Goal: Task Accomplishment & Management: Use online tool/utility

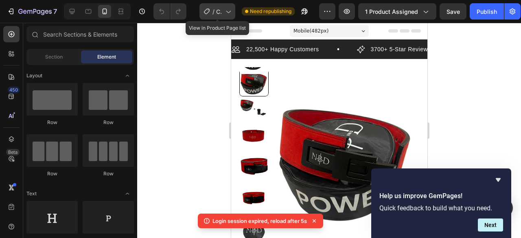
click at [226, 12] on icon at bounding box center [228, 11] width 8 height 8
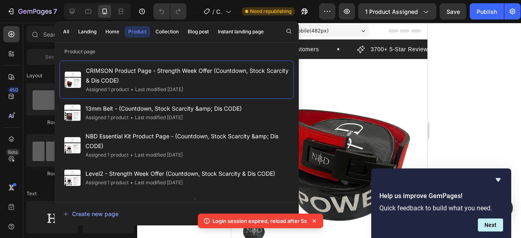
click at [487, 91] on div at bounding box center [329, 130] width 384 height 215
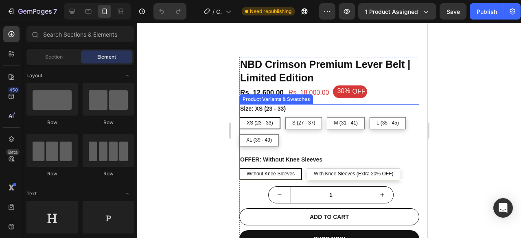
scroll to position [163, 0]
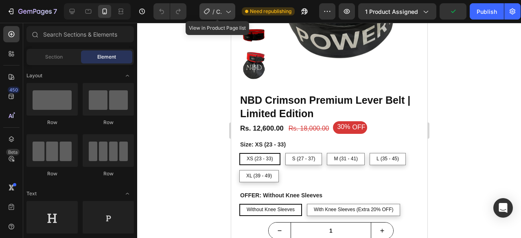
click at [221, 14] on span "CRIMSON Product Page - Strength Week Offer (Countdown, Stock Scarcity & Dis COD…" at bounding box center [219, 11] width 6 height 9
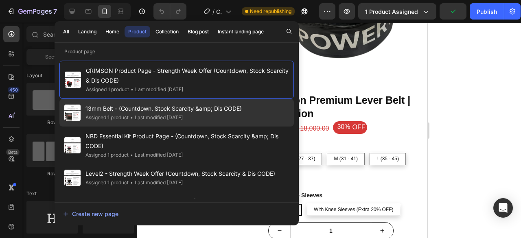
click at [151, 114] on div "• Last modified 4 days ago" at bounding box center [156, 118] width 54 height 8
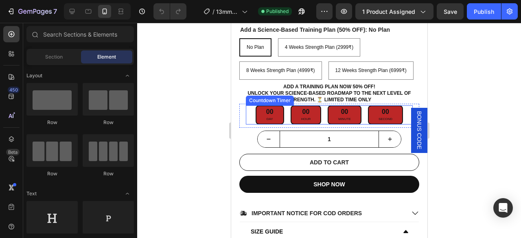
scroll to position [367, 0]
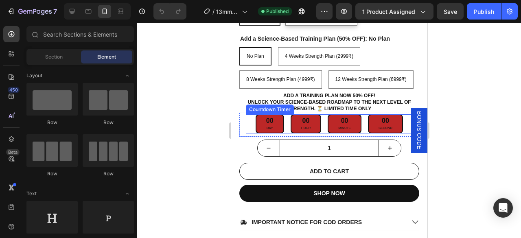
click at [329, 110] on p "Add a Training Plan Now 50% OFF! Unlock your science-based roadmap to the next …" at bounding box center [328, 102] width 165 height 19
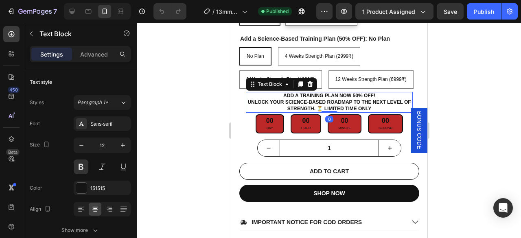
click at [332, 103] on p "Add a Training Plan Now 50% OFF! Unlock your science-based roadmap to the next …" at bounding box center [328, 102] width 165 height 19
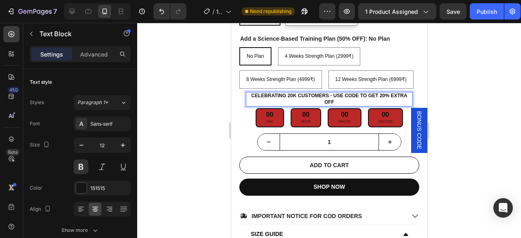
scroll to position [244, 0]
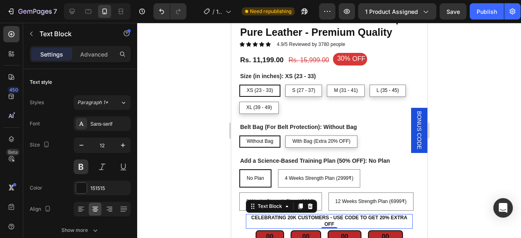
click at [345, 226] on p "Celebrating 20k Customers - USE CODE to get 20% Extra off" at bounding box center [328, 221] width 165 height 13
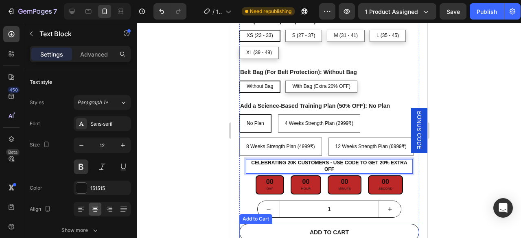
scroll to position [326, 0]
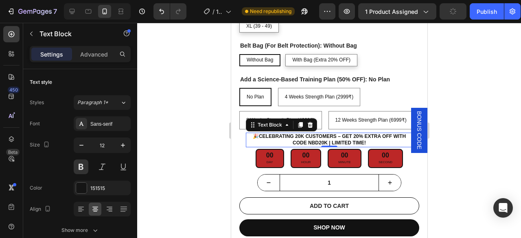
click at [371, 141] on p "🎉 Celebrating 20K Customers – Get 20% Extra Off with Code NBD20K | Limited Time!" at bounding box center [328, 140] width 165 height 13
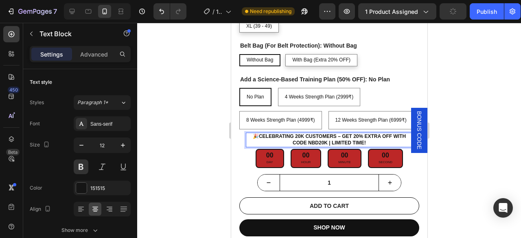
click at [371, 140] on p "🎉 Celebrating 20K Customers – Get 20% Extra Off with Code NBD20K | Limited Time!" at bounding box center [328, 140] width 165 height 13
click at [338, 136] on strong "Celebrating 20K Customers – Get 20% Extra Off with Code NBD20K | Limited Time O…" at bounding box center [332, 140] width 147 height 12
click at [249, 142] on strong "Get 20% Extra Off with Code NBD20K | Limited Time OFFER ⏳" at bounding box center [329, 143] width 162 height 6
click at [353, 142] on strong "Get 20% Extra Off with Code NBD20K | Limited Time OFFER ⏳" at bounding box center [329, 143] width 162 height 6
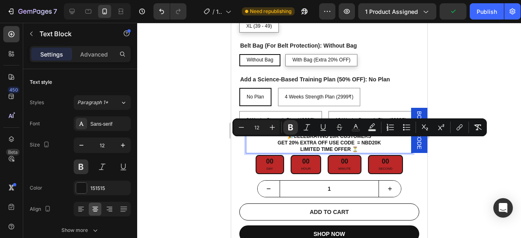
drag, startPoint x: 358, startPoint y: 142, endPoint x: 379, endPoint y: 141, distance: 20.4
click at [379, 141] on p "🎉 Celebrating 20K Customers Get 20% Extra Off USE Code = NBD20K" at bounding box center [328, 140] width 165 height 13
click at [353, 128] on icon "Editor contextual toolbar" at bounding box center [356, 127] width 8 height 8
type input "151515"
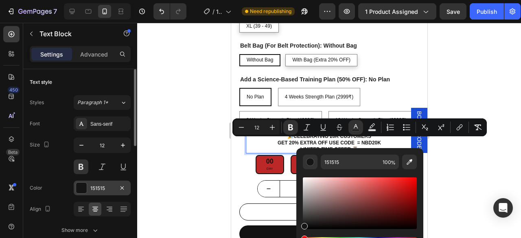
click at [81, 188] on div at bounding box center [81, 188] width 11 height 11
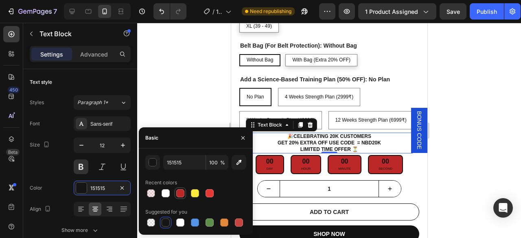
click at [182, 192] on div at bounding box center [180, 193] width 8 height 8
type input "BC2727"
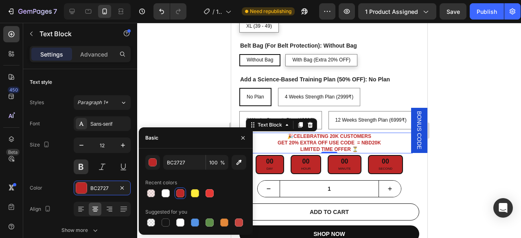
click at [493, 154] on div at bounding box center [329, 130] width 384 height 215
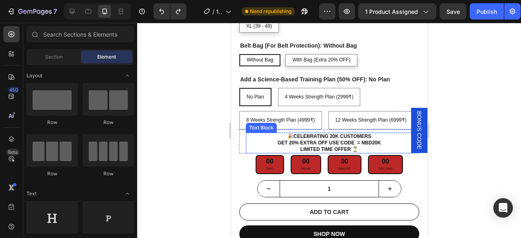
click at [367, 145] on p "🎉 Celebrating 20K Customers Get 20% Extra Off USE Code = NBD20K" at bounding box center [328, 140] width 165 height 13
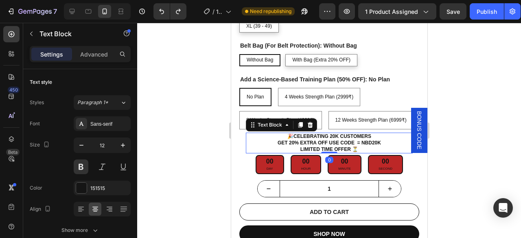
click at [365, 142] on strong "Get 20% Extra Off USE Code = NBD20K" at bounding box center [328, 143] width 103 height 6
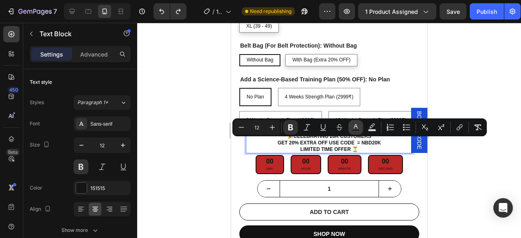
click at [354, 127] on icon "Editor contextual toolbar" at bounding box center [356, 127] width 8 height 8
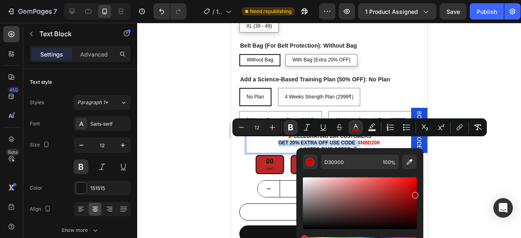
type input "AA0000"
drag, startPoint x: 303, startPoint y: 224, endPoint x: 434, endPoint y: 194, distance: 134.6
click at [434, 0] on body "7 Version history / 13mm Belt - (Countdown, Stock Scarcity &amp; Dis CODE) Need…" at bounding box center [260, 0] width 521 height 0
click at [434, 194] on div at bounding box center [329, 130] width 384 height 215
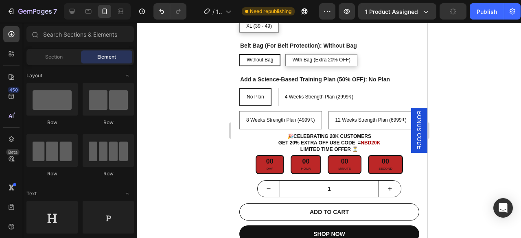
click at [489, 159] on div at bounding box center [329, 130] width 384 height 215
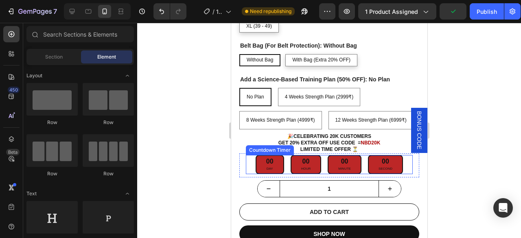
click at [302, 165] on div "00" at bounding box center [306, 162] width 10 height 9
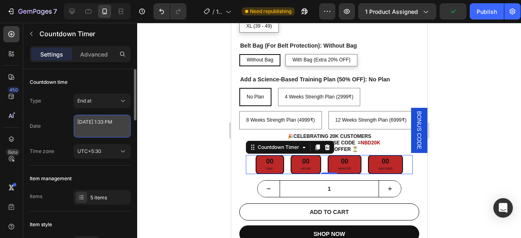
click at [84, 131] on textarea "September 25 2025 1:33 PM" at bounding box center [102, 126] width 57 height 23
select select "13"
select select "33"
select select "false"
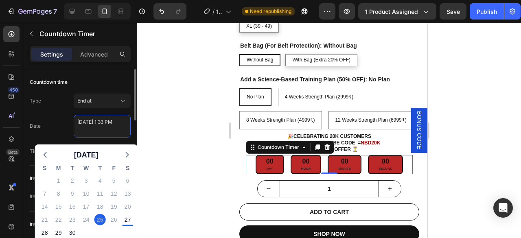
scroll to position [41, 0]
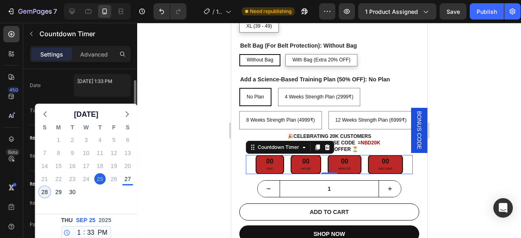
click at [47, 191] on div "28" at bounding box center [44, 192] width 11 height 11
type textarea "September 28 2025 1:33 PM"
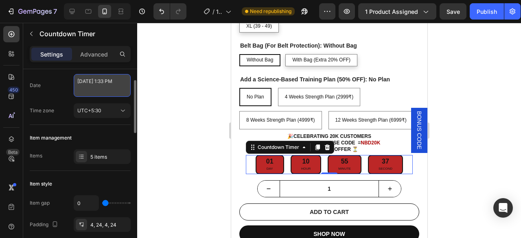
click at [112, 82] on textarea "September 28 2025 1:33 PM" at bounding box center [102, 85] width 57 height 23
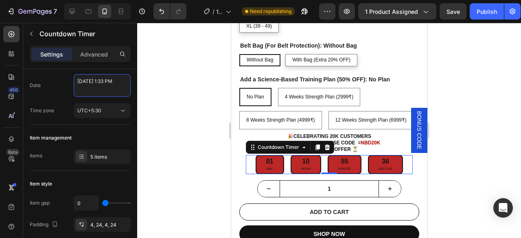
select select "13"
select select "33"
select select "false"
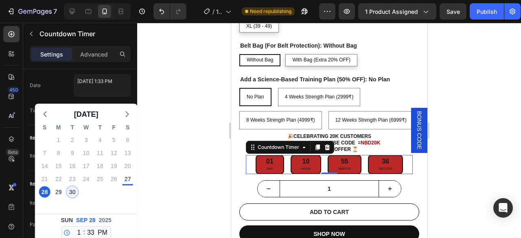
click at [75, 189] on div "30" at bounding box center [72, 192] width 11 height 11
type textarea "September 30 2025 1:33 PM"
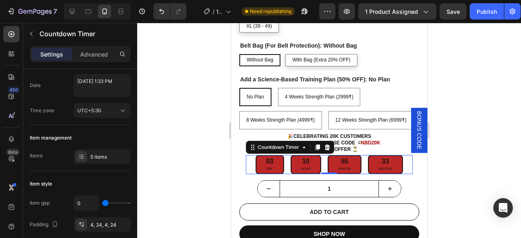
click at [185, 169] on div at bounding box center [329, 130] width 384 height 215
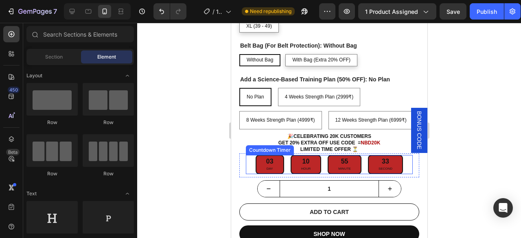
click at [329, 164] on div "55 Minute" at bounding box center [344, 164] width 34 height 19
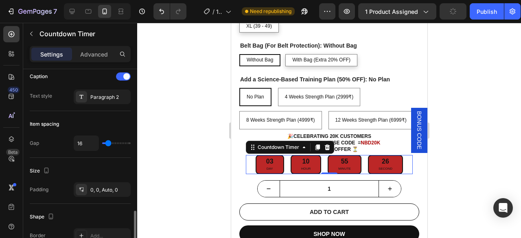
scroll to position [367, 0]
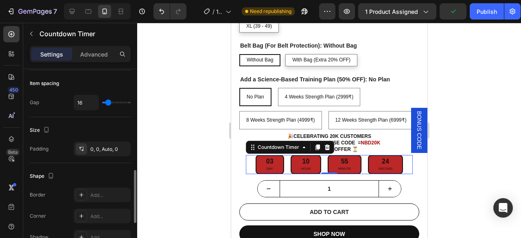
type input "11"
type input "10"
type input "7"
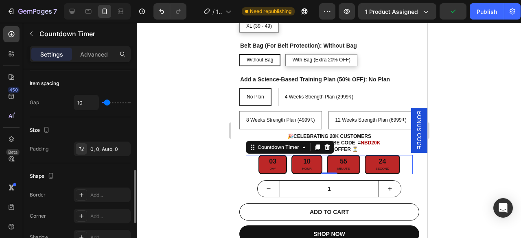
type input "7"
type input "4"
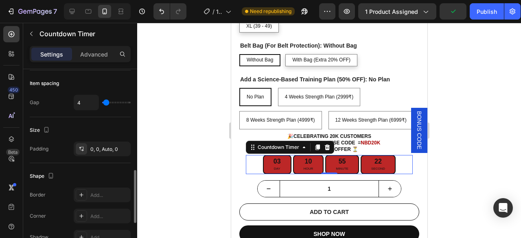
type input "0"
click at [105, 103] on input "range" at bounding box center [116, 103] width 29 height 2
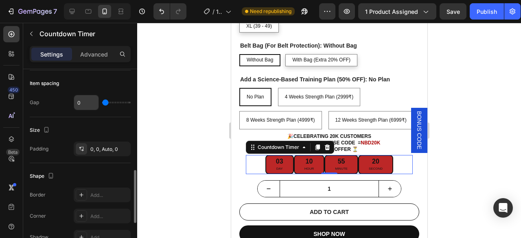
click at [87, 100] on input "0" at bounding box center [86, 102] width 24 height 15
type input "3"
type input "0"
type input "2"
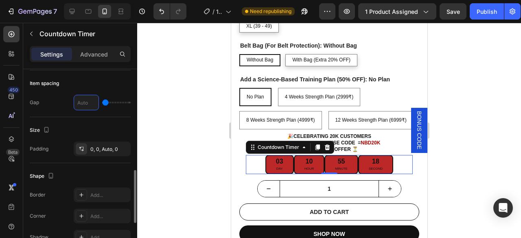
type input "2"
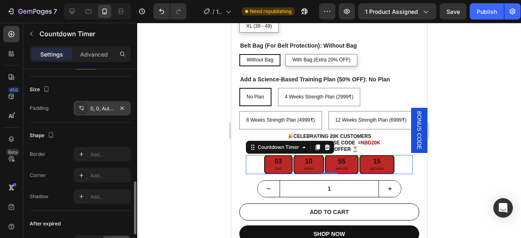
type input "2"
click at [105, 105] on div "0, 0, Auto, 0" at bounding box center [102, 108] width 24 height 7
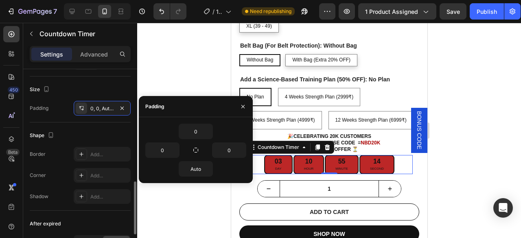
click at [88, 117] on div "Size Padding 0, 0, Auto, 0" at bounding box center [80, 100] width 101 height 46
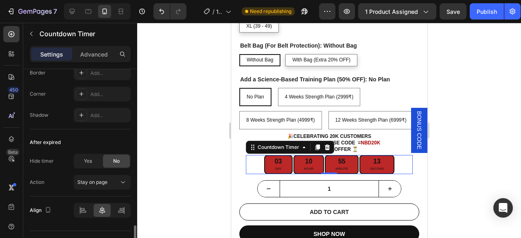
scroll to position [505, 0]
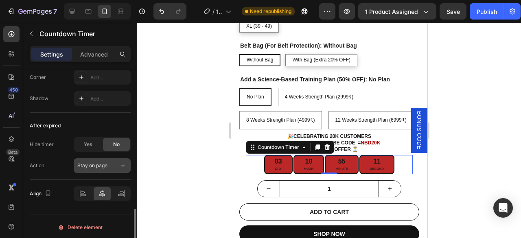
click at [107, 170] on button "Stay on page" at bounding box center [102, 165] width 57 height 15
click at [53, 171] on div "After expired Hide timer Yes No Action Stay on page" at bounding box center [80, 146] width 101 height 67
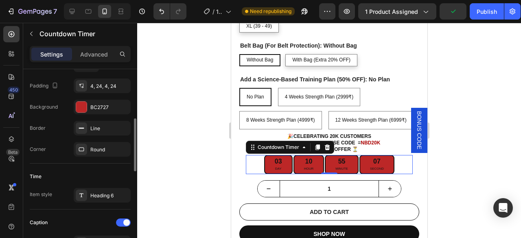
scroll to position [139, 0]
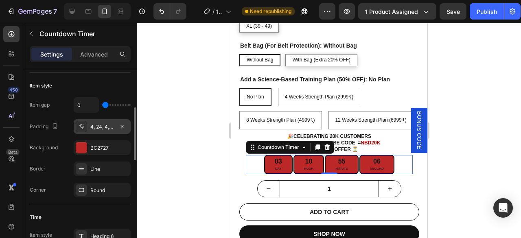
click at [114, 120] on div "4, 24, 4, 24" at bounding box center [102, 126] width 57 height 15
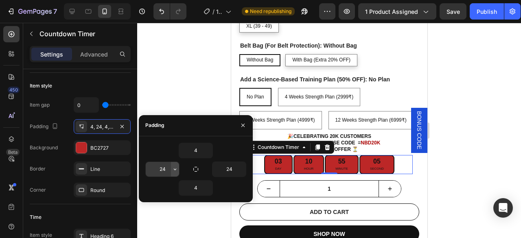
click at [176, 169] on icon "button" at bounding box center [175, 169] width 7 height 7
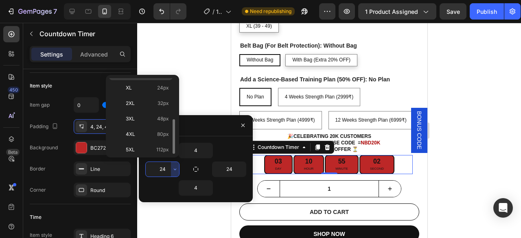
scroll to position [50, 0]
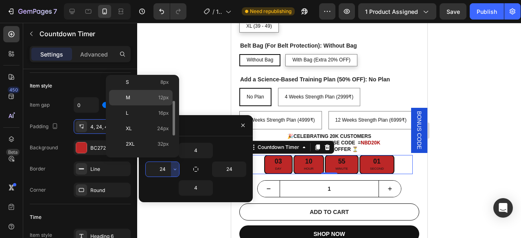
click at [149, 94] on p "M 12px" at bounding box center [147, 97] width 43 height 7
type input "12"
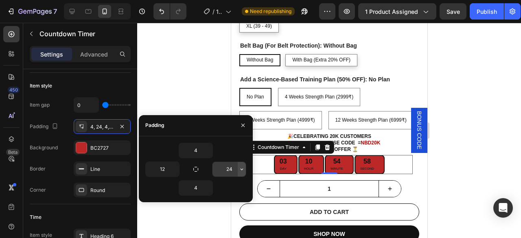
click at [240, 168] on icon "button" at bounding box center [242, 169] width 7 height 7
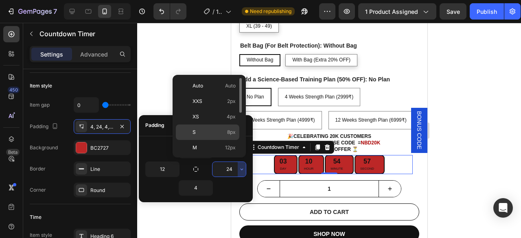
scroll to position [41, 0]
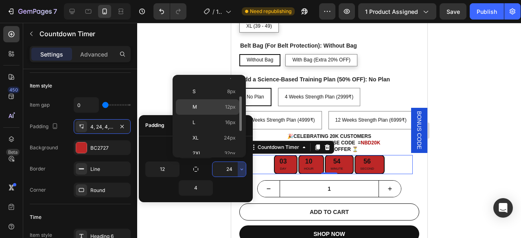
click at [214, 110] on div "M 12px" at bounding box center [208, 106] width 64 height 15
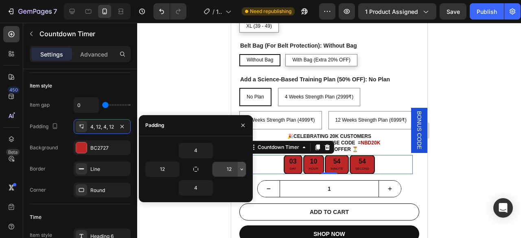
click at [241, 171] on icon "button" at bounding box center [242, 169] width 7 height 7
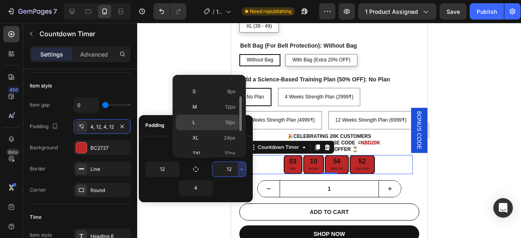
click at [218, 121] on p "L 16px" at bounding box center [214, 122] width 43 height 7
type input "16"
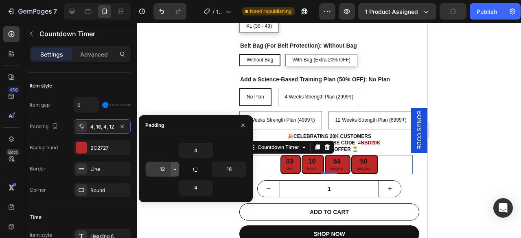
click at [176, 169] on icon "button" at bounding box center [175, 170] width 2 height 2
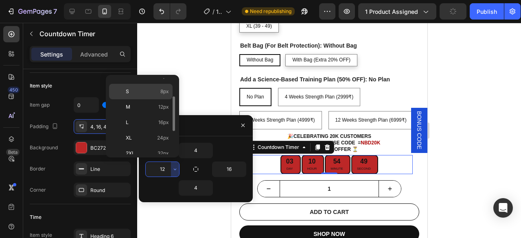
scroll to position [81, 0]
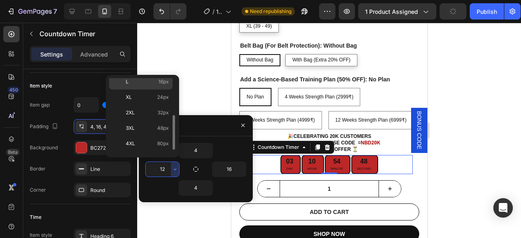
click at [156, 80] on p "L 16px" at bounding box center [147, 81] width 43 height 7
type input "16"
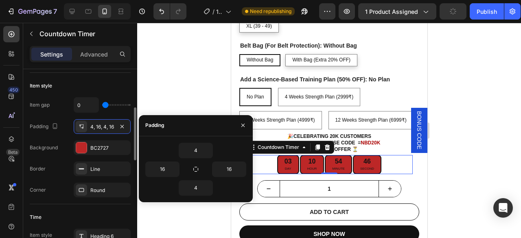
click at [55, 144] on div "Background" at bounding box center [44, 147] width 28 height 7
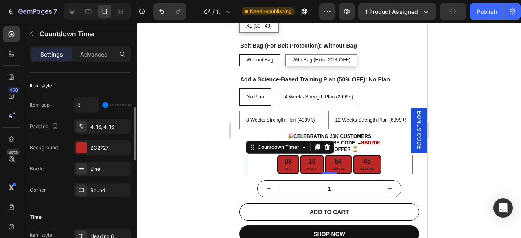
scroll to position [180, 0]
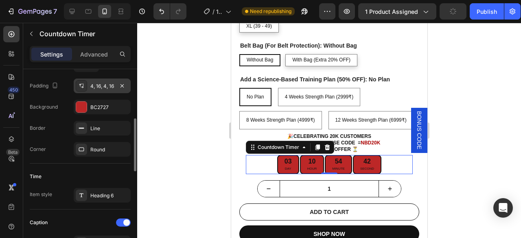
click at [108, 87] on div "4, 16, 4, 16" at bounding box center [102, 86] width 24 height 7
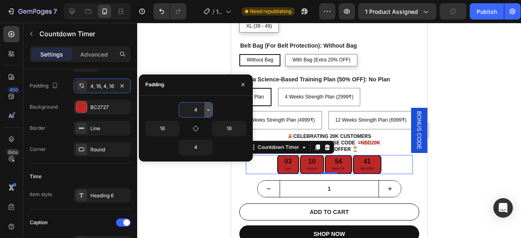
click at [210, 110] on icon "button" at bounding box center [208, 110] width 7 height 7
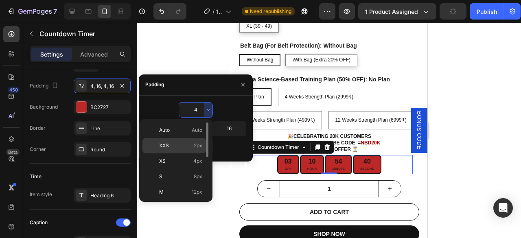
click at [186, 147] on p "XXS 2px" at bounding box center [180, 145] width 43 height 7
type input "2"
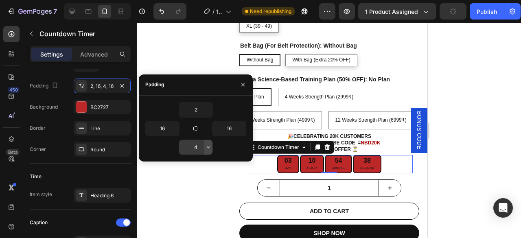
click at [208, 148] on icon "button" at bounding box center [208, 147] width 7 height 7
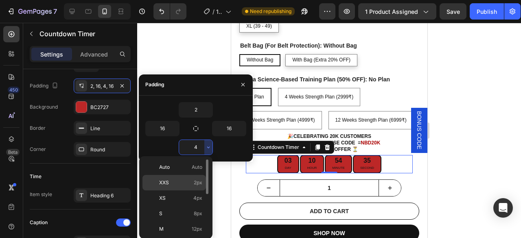
click at [186, 179] on p "XXS 2px" at bounding box center [180, 182] width 43 height 7
type input "2"
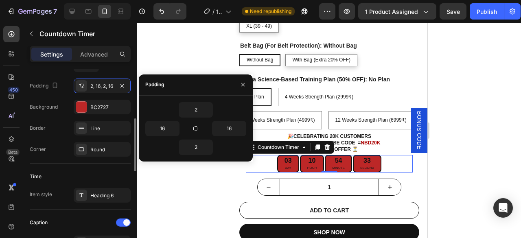
click at [60, 128] on div "Border Line" at bounding box center [80, 128] width 101 height 15
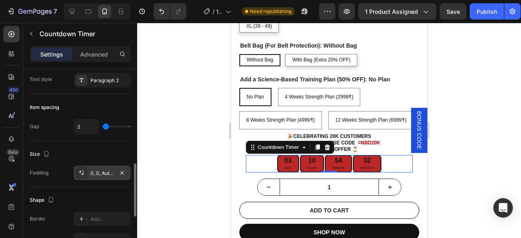
scroll to position [302, 0]
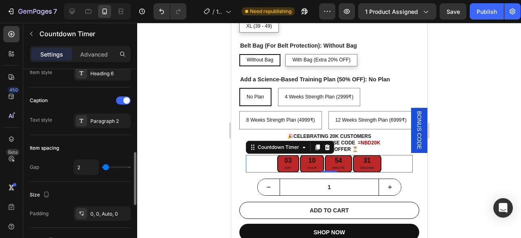
type input "0"
type input "2"
type input "4"
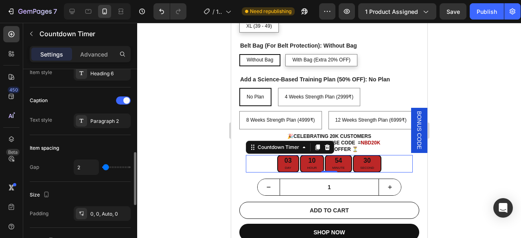
type input "4"
type input "5"
type input "10"
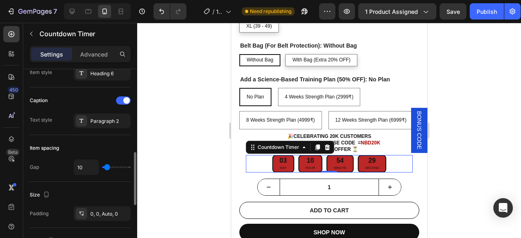
type input "16"
type input "14"
drag, startPoint x: 103, startPoint y: 167, endPoint x: 108, endPoint y: 168, distance: 5.0
type input "14"
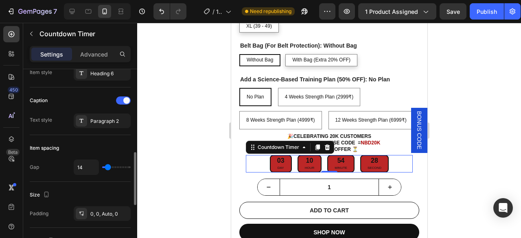
click at [108, 168] on input "range" at bounding box center [116, 168] width 29 height 2
click at [91, 165] on input "14" at bounding box center [86, 167] width 24 height 15
type input "6"
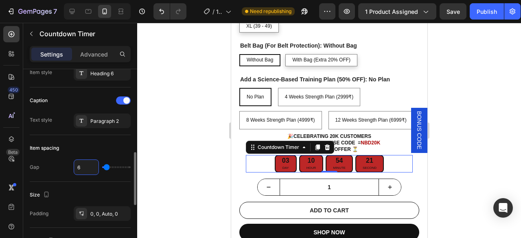
type input "6"
click at [75, 131] on div "Caption Text style Paragraph 2" at bounding box center [80, 112] width 101 height 48
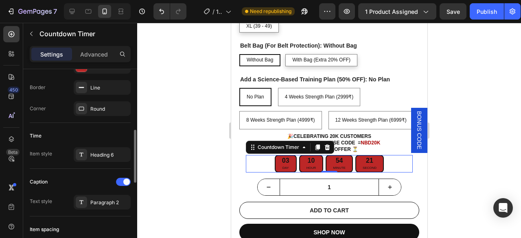
scroll to position [139, 0]
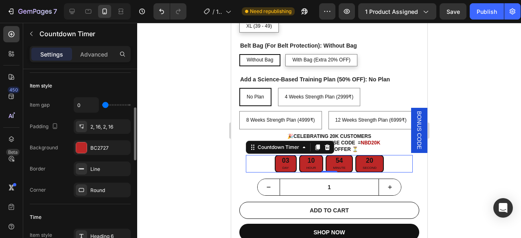
click at [98, 117] on div "Item gap 0 Padding 2, 16, 2, 16 Background BC2727 Border Line Corner Round" at bounding box center [80, 147] width 101 height 100
drag, startPoint x: 101, startPoint y: 126, endPoint x: 123, endPoint y: 145, distance: 28.3
click at [101, 127] on div "2, 16, 2, 16" at bounding box center [109, 126] width 38 height 7
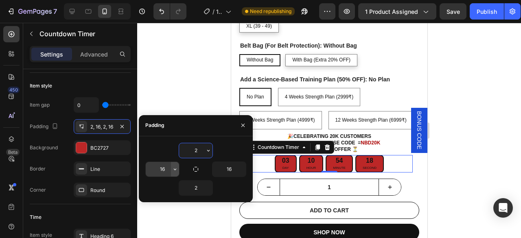
click at [174, 168] on icon "button" at bounding box center [175, 169] width 7 height 7
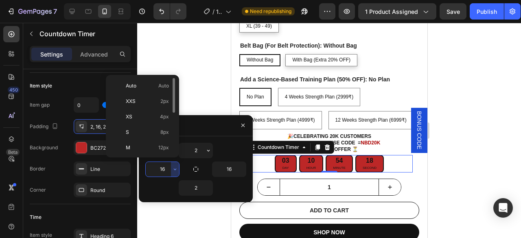
scroll to position [41, 0]
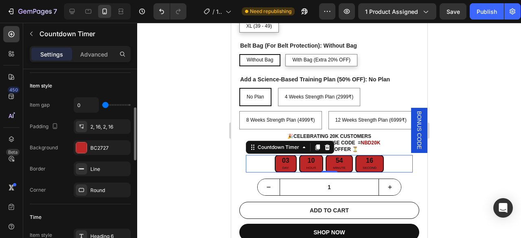
click at [57, 165] on div "Border Line" at bounding box center [80, 169] width 101 height 15
click at [481, 13] on div "Publish" at bounding box center [487, 11] width 20 height 9
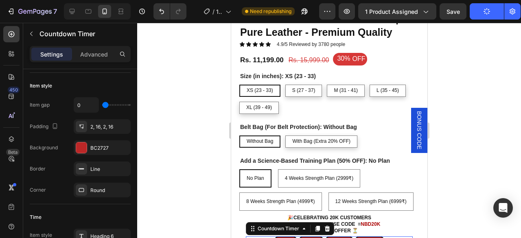
scroll to position [326, 0]
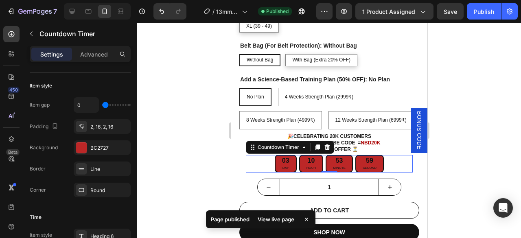
click at [284, 218] on div "View live page" at bounding box center [276, 219] width 46 height 11
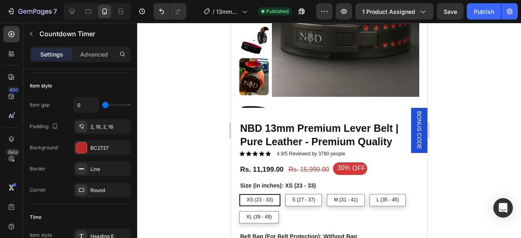
scroll to position [122, 0]
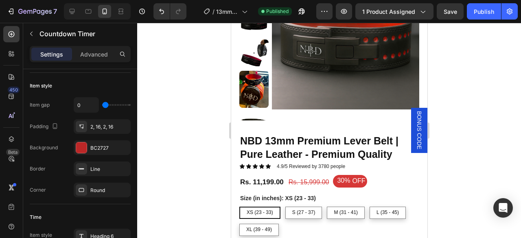
click at [180, 143] on div at bounding box center [329, 130] width 384 height 215
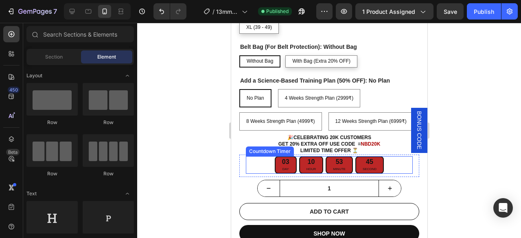
scroll to position [326, 0]
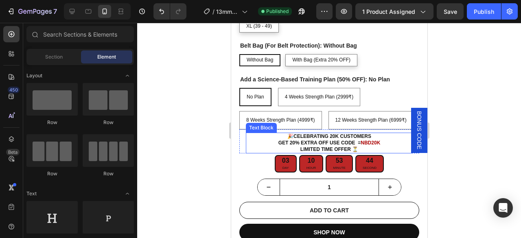
click at [333, 139] on p "🎉 Celebrating 20K Customers Get 20% Extra Off USE Code = NBD20K" at bounding box center [328, 140] width 165 height 13
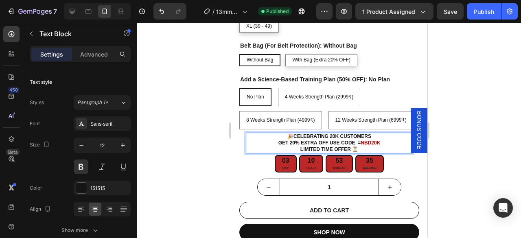
click at [376, 143] on strong "NBD20K" at bounding box center [370, 143] width 20 height 6
click at [355, 147] on strong "Limited Time OFFER ⏳" at bounding box center [329, 150] width 58 height 6
click at [324, 141] on strong "Get 20% Extra Off USE Code =" at bounding box center [319, 143] width 83 height 6
drag, startPoint x: 323, startPoint y: 141, endPoint x: 271, endPoint y: 141, distance: 51.3
click at [271, 141] on p "🎉 Celebrating 20K Customers Get 20% Extra Off USE Code = NBD20K" at bounding box center [328, 140] width 165 height 13
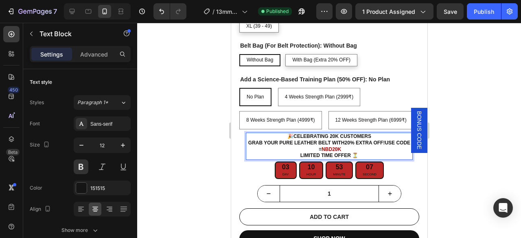
click at [391, 142] on strong "USE Code =" at bounding box center [363, 146] width 93 height 12
click at [320, 148] on strong "USE Code =" at bounding box center [319, 150] width 31 height 6
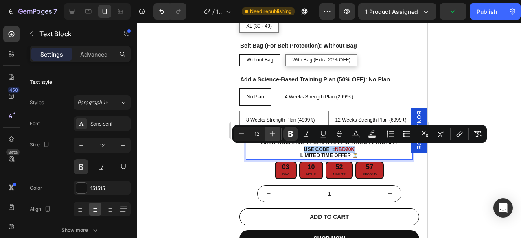
click at [270, 132] on icon "Editor contextual toolbar" at bounding box center [272, 134] width 8 height 8
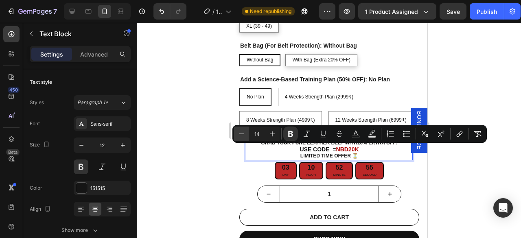
click at [237, 136] on icon "Editor contextual toolbar" at bounding box center [241, 134] width 8 height 8
type input "13"
click at [493, 173] on div at bounding box center [329, 130] width 384 height 215
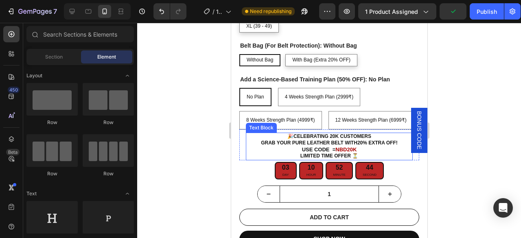
click at [310, 156] on strong "Limited Time OFFER ⏳" at bounding box center [329, 156] width 58 height 6
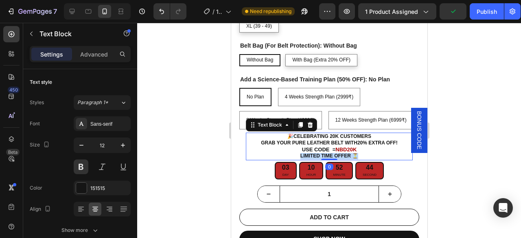
click at [310, 156] on strong "Limited Time OFFER ⏳" at bounding box center [329, 156] width 58 height 6
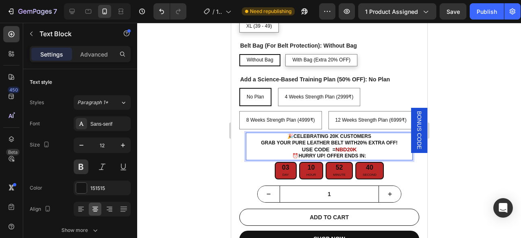
click at [464, 162] on div at bounding box center [329, 130] width 384 height 215
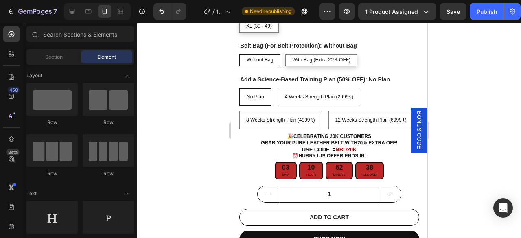
click at [483, 15] on div "Publish" at bounding box center [487, 11] width 20 height 9
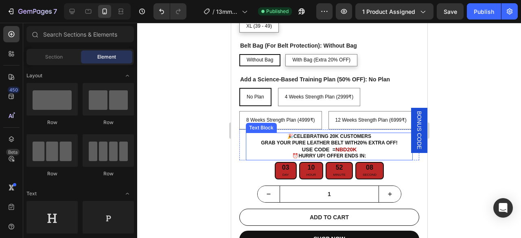
click at [290, 142] on p "🎉 Celebrating 20K Customers Grab Your Pure Leather Belt with 20% EXTRA OFF !" at bounding box center [328, 140] width 165 height 13
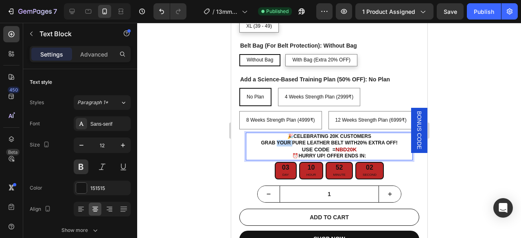
click at [277, 143] on p "🎉 Celebrating 20K Customers Grab Your Pure Leather Belt with 20% EXTRA OFF !" at bounding box center [328, 140] width 165 height 13
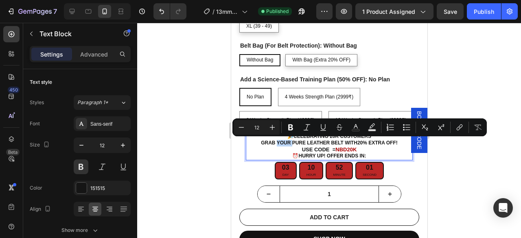
click at [277, 143] on p "🎉 Celebrating 20K Customers Grab Your Pure Leather Belt with 20% EXTRA OFF !" at bounding box center [328, 140] width 165 height 13
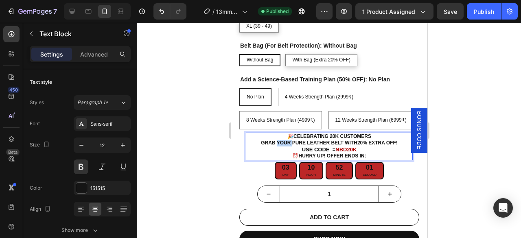
click at [277, 143] on p "🎉 Celebrating 20K Customers Grab Your Pure Leather Belt with 20% EXTRA OFF !" at bounding box center [328, 140] width 165 height 13
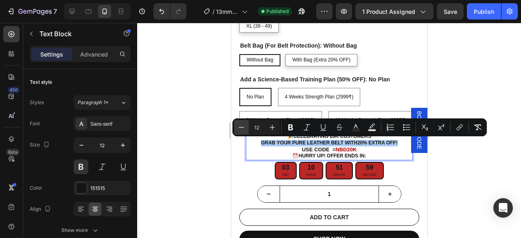
click at [239, 127] on icon "Editor contextual toolbar" at bounding box center [241, 127] width 8 height 8
click at [267, 124] on button "Plus" at bounding box center [272, 127] width 15 height 15
type input "11"
click at [300, 144] on span "Grab Your Pure Leather Belt with 20% EXTRA OFF !" at bounding box center [328, 143] width 125 height 5
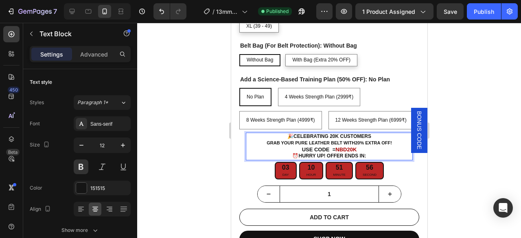
click at [305, 134] on strong "Celebrating 20K Customers" at bounding box center [332, 137] width 78 height 6
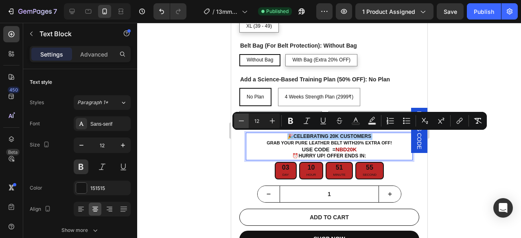
click at [239, 122] on icon "Editor contextual toolbar" at bounding box center [241, 121] width 8 height 8
type input "11"
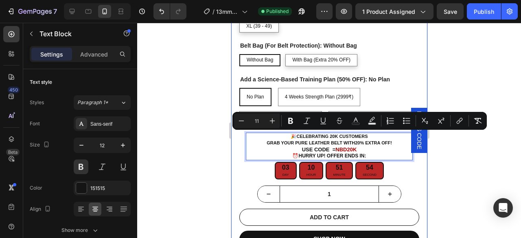
click at [455, 158] on div at bounding box center [329, 130] width 384 height 215
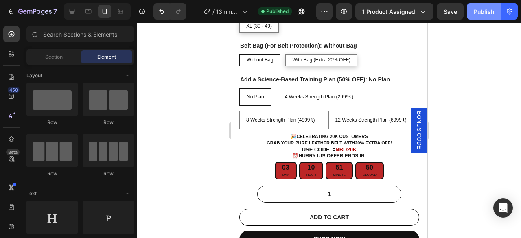
click at [485, 14] on div "Publish" at bounding box center [484, 11] width 20 height 9
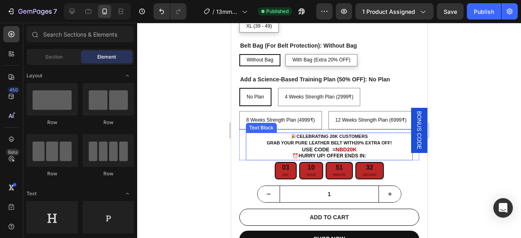
click at [331, 153] on strong "Hurry Up! Offer Ends In:" at bounding box center [332, 156] width 68 height 6
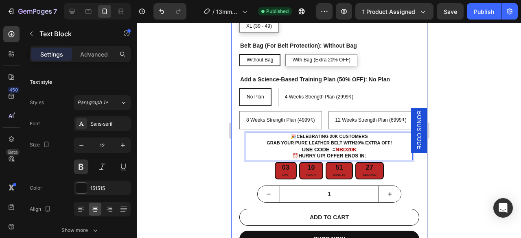
click at [233, 158] on div "Product Images NBD 13mm Premium Lever Belt | Pure Leather - Premium Quality Pro…" at bounding box center [329, 105] width 196 height 729
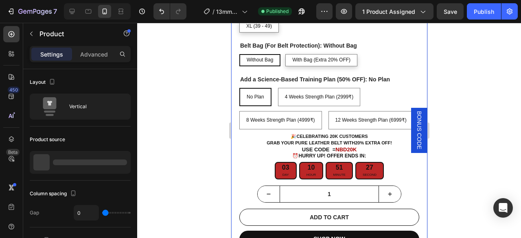
drag, startPoint x: 173, startPoint y: 173, endPoint x: 193, endPoint y: 163, distance: 21.9
click at [193, 163] on div at bounding box center [329, 130] width 384 height 215
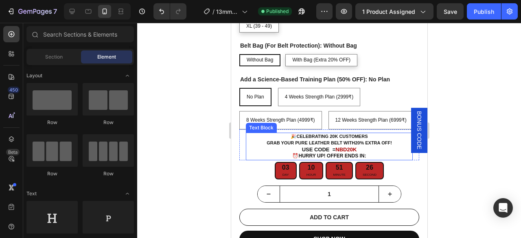
click at [293, 138] on span "🎉 Celebrating 20K Customers" at bounding box center [328, 136] width 77 height 5
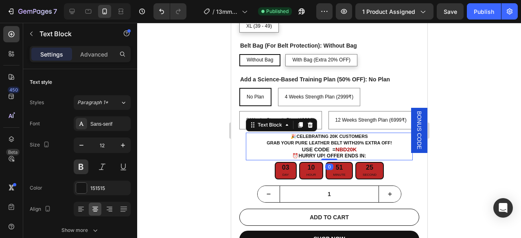
click at [110, 56] on div "Advanced" at bounding box center [94, 54] width 41 height 13
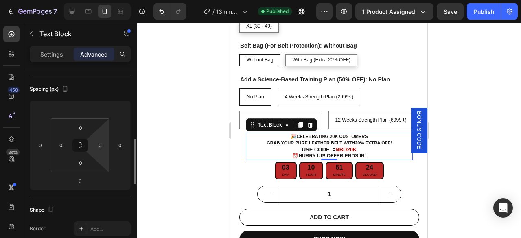
scroll to position [122, 0]
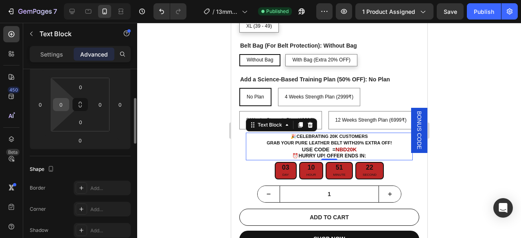
click at [61, 105] on input "0" at bounding box center [61, 105] width 12 height 12
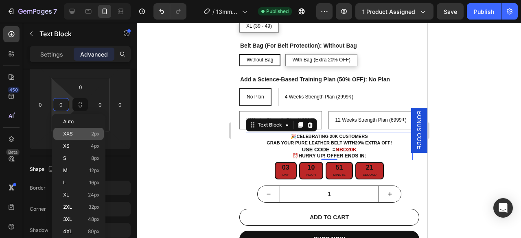
click at [76, 128] on div "XXS 2px" at bounding box center [78, 134] width 50 height 12
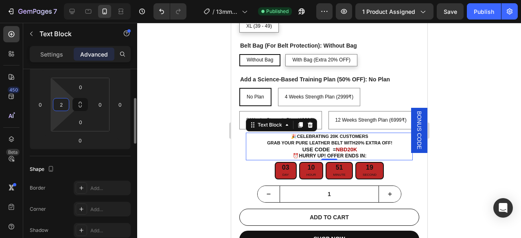
click at [62, 108] on input "2" at bounding box center [61, 105] width 12 height 12
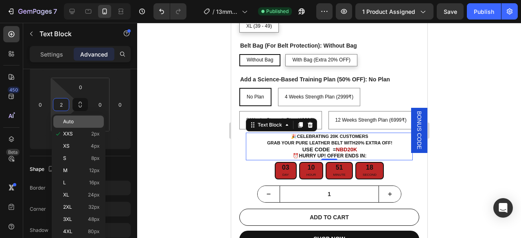
click at [77, 119] on p "Auto" at bounding box center [81, 122] width 37 height 6
type input "Auto"
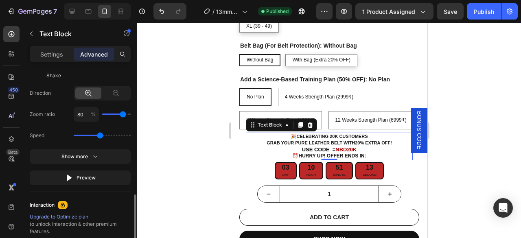
scroll to position [611, 0]
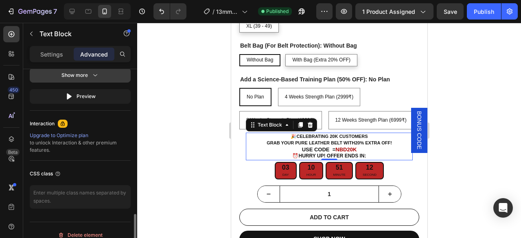
click at [99, 76] on button "Show more" at bounding box center [80, 75] width 101 height 15
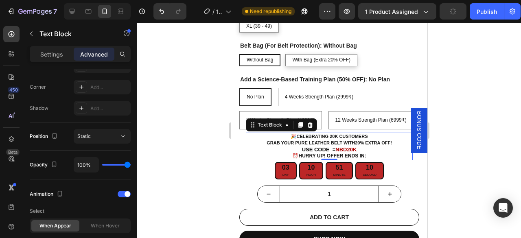
scroll to position [0, 0]
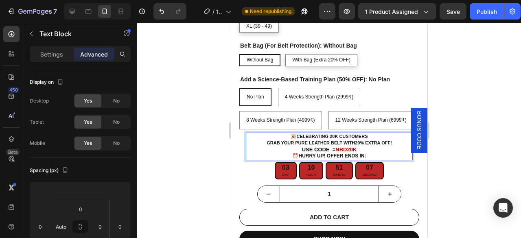
click at [244, 145] on div "🎉 Celebrating 20K Customers Grab Your Pure Leather Belt with 20% EXTRA OFF ! US…" at bounding box center [329, 145] width 180 height 31
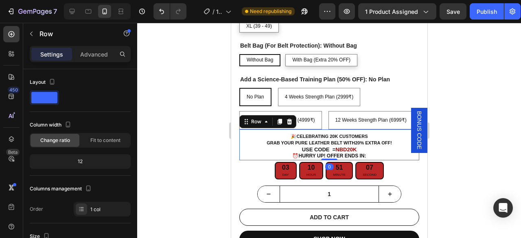
click at [239, 145] on div "🎉 Celebrating 20K Customers Grab Your Pure Leather Belt with 20% EXTRA OFF ! US…" at bounding box center [329, 145] width 180 height 31
click at [240, 145] on div "🎉 Celebrating 20K Customers Grab Your Pure Leather Belt with 20% EXTRA OFF ! US…" at bounding box center [329, 145] width 180 height 31
click at [91, 53] on p "Advanced" at bounding box center [94, 54] width 28 height 9
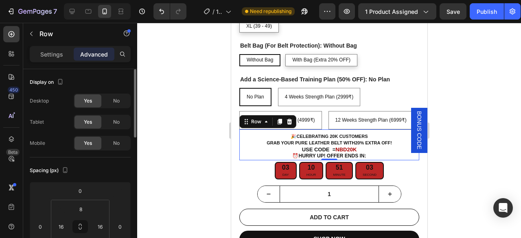
scroll to position [122, 0]
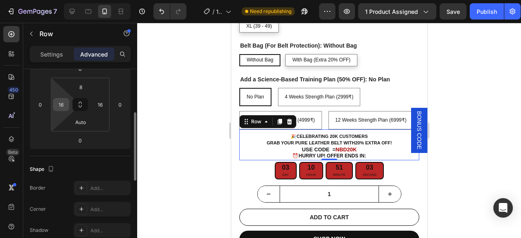
click at [64, 104] on input "16" at bounding box center [61, 105] width 12 height 12
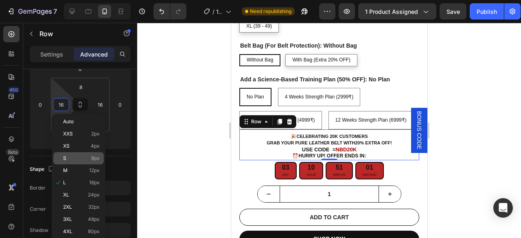
click at [73, 160] on p "S 8px" at bounding box center [81, 159] width 37 height 6
type input "8"
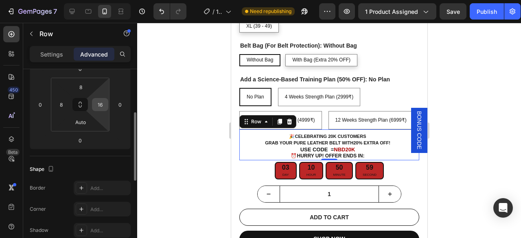
click at [103, 108] on input "16" at bounding box center [100, 105] width 12 height 12
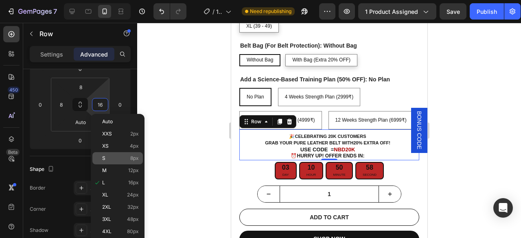
click at [119, 158] on p "S 8px" at bounding box center [120, 159] width 37 height 6
type input "8"
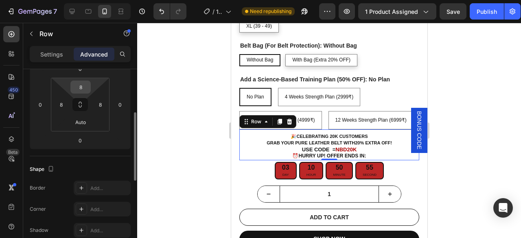
click at [84, 85] on input "8" at bounding box center [80, 87] width 16 height 12
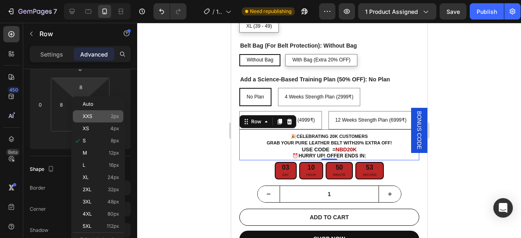
click at [95, 111] on div "XXS 2px" at bounding box center [98, 116] width 50 height 12
type input "2"
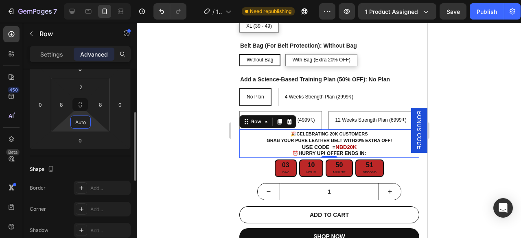
click at [84, 124] on input "Auto" at bounding box center [80, 122] width 16 height 12
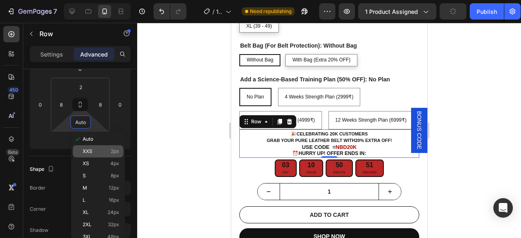
click at [91, 147] on div "XXS 2px" at bounding box center [98, 151] width 50 height 12
type input "2"
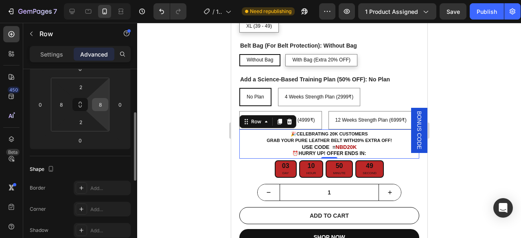
click at [96, 104] on input "8" at bounding box center [100, 105] width 12 height 12
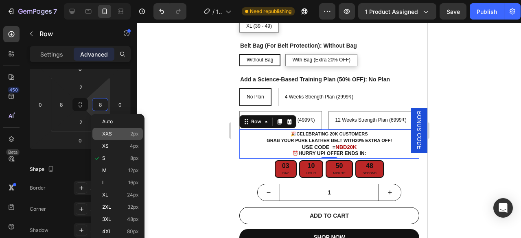
click at [132, 136] on span "2px" at bounding box center [134, 134] width 9 height 6
type input "2"
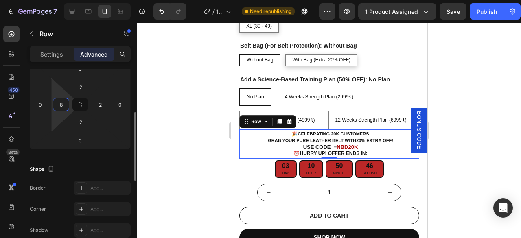
click at [60, 106] on input "8" at bounding box center [61, 105] width 12 height 12
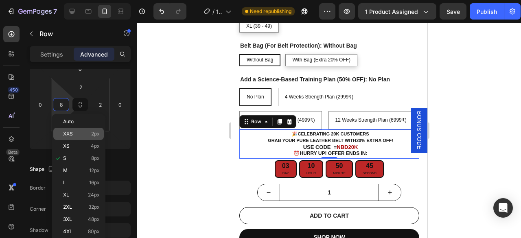
click at [85, 133] on p "XXS 2px" at bounding box center [81, 134] width 37 height 6
type input "2"
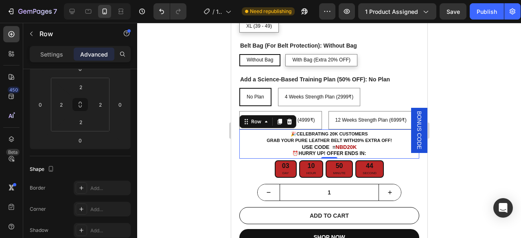
click at [182, 167] on div at bounding box center [329, 130] width 384 height 215
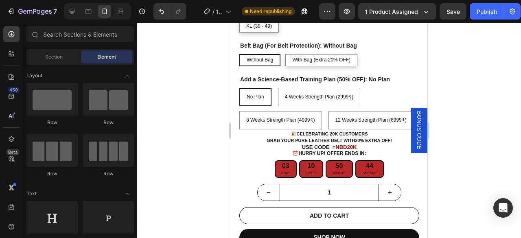
drag, startPoint x: 485, startPoint y: 15, endPoint x: 485, endPoint y: 65, distance: 50.1
click at [486, 14] on div "Publish" at bounding box center [487, 11] width 20 height 9
click at [415, 134] on span "BONUS CODE" at bounding box center [419, 130] width 8 height 38
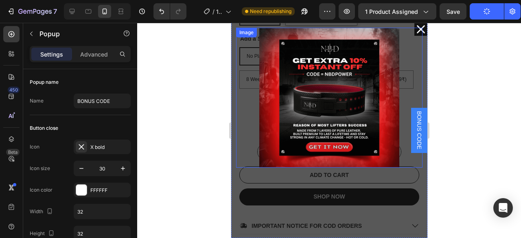
scroll to position [326, 0]
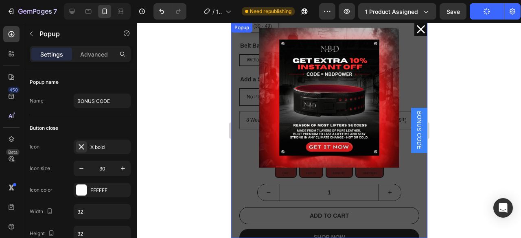
click at [415, 31] on icon "Dialog content" at bounding box center [421, 29] width 12 height 12
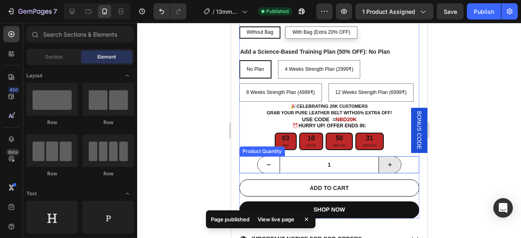
scroll to position [367, 0]
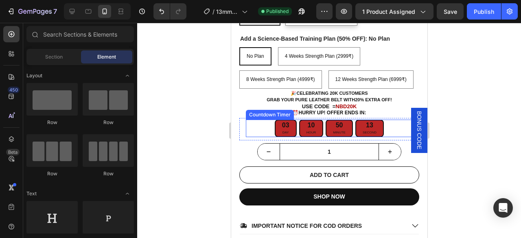
click at [252, 130] on div "03 Day 10 Hour 50 Minute 13 Second" at bounding box center [329, 129] width 167 height 18
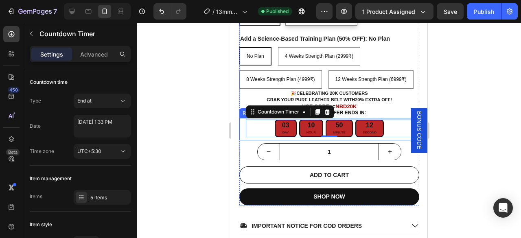
click at [240, 131] on div "03 Day 10 Hour 50 Minute 12 Second Countdown Timer 0 Row" at bounding box center [329, 129] width 180 height 22
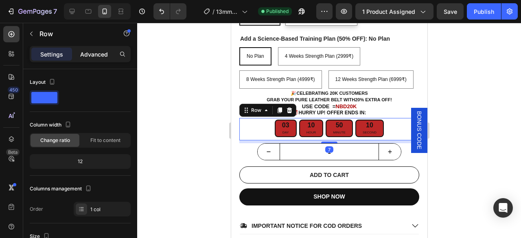
click at [82, 50] on p "Advanced" at bounding box center [94, 54] width 28 height 9
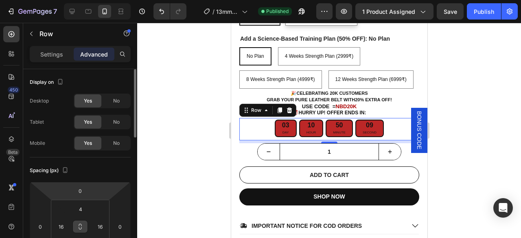
scroll to position [41, 0]
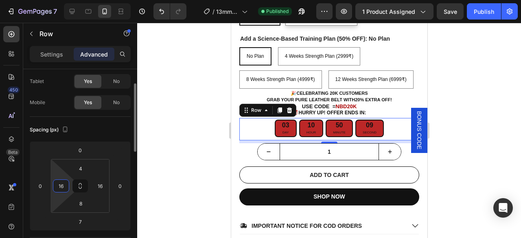
click at [57, 187] on input "16" at bounding box center [61, 186] width 12 height 12
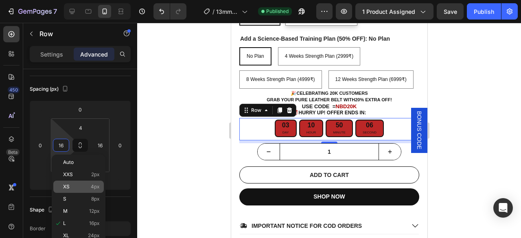
click at [79, 181] on div "XS 4px" at bounding box center [78, 187] width 50 height 12
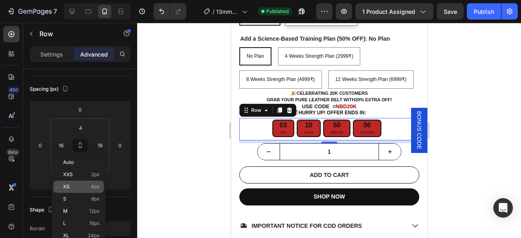
type input "4"
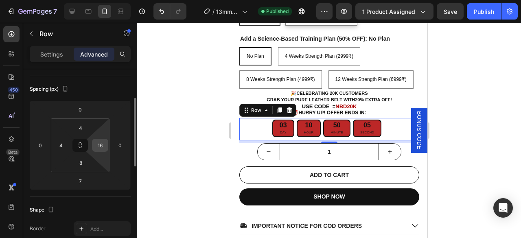
click at [103, 148] on input "16" at bounding box center [100, 145] width 12 height 12
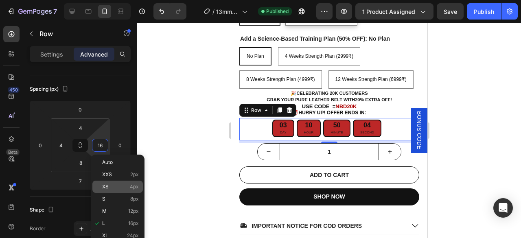
click at [117, 188] on p "XS 4px" at bounding box center [120, 187] width 37 height 6
type input "4"
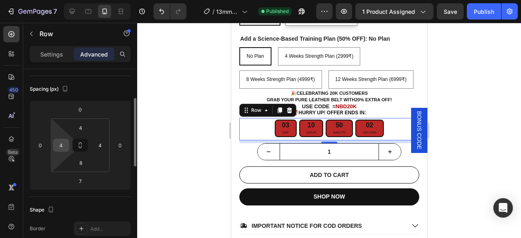
click at [59, 147] on input "4" at bounding box center [61, 145] width 12 height 12
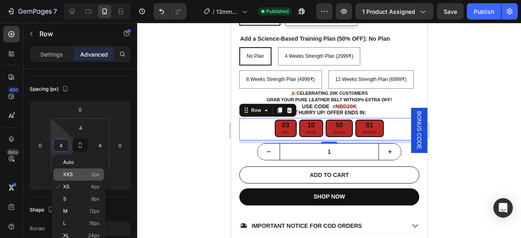
click at [73, 174] on p "XXS 2px" at bounding box center [81, 175] width 37 height 6
type input "2"
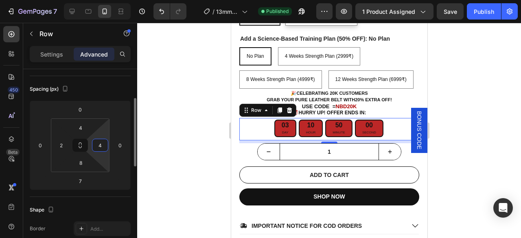
click at [99, 145] on input "4" at bounding box center [100, 145] width 12 height 12
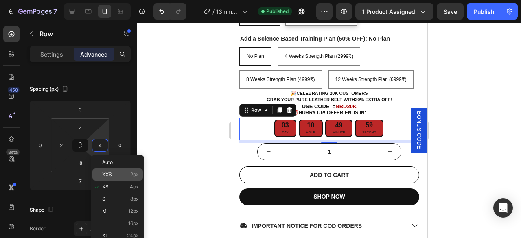
click at [118, 172] on p "XXS 2px" at bounding box center [120, 175] width 37 height 6
type input "2"
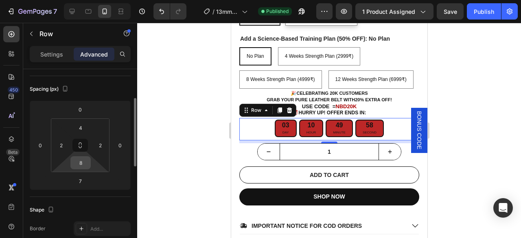
click at [80, 163] on input "8" at bounding box center [80, 163] width 16 height 12
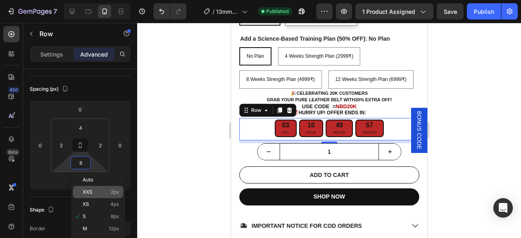
click at [92, 188] on div "XXS 2px" at bounding box center [98, 192] width 50 height 12
type input "2"
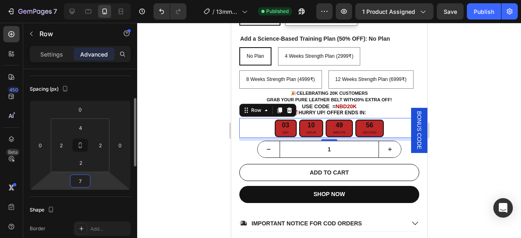
click at [85, 178] on input "7" at bounding box center [80, 181] width 16 height 12
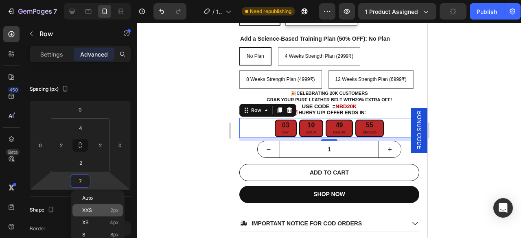
click at [92, 205] on div "XXS 2px" at bounding box center [97, 210] width 50 height 12
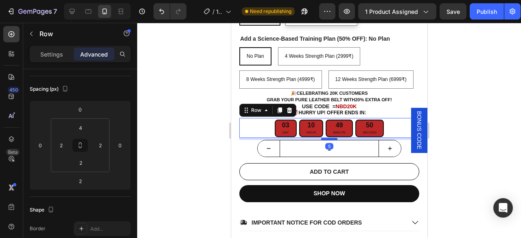
click at [325, 139] on div at bounding box center [329, 139] width 16 height 2
type input "5"
click at [77, 127] on input "4" at bounding box center [80, 128] width 16 height 12
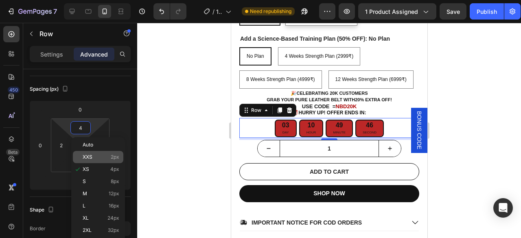
click at [98, 156] on p "XXS 2px" at bounding box center [101, 157] width 37 height 6
type input "2"
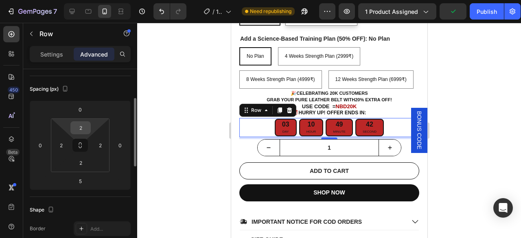
click at [85, 127] on input "2" at bounding box center [80, 128] width 16 height 12
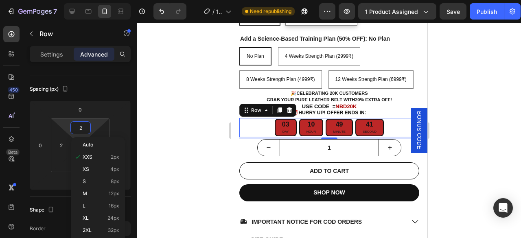
click at [167, 141] on div at bounding box center [329, 130] width 384 height 215
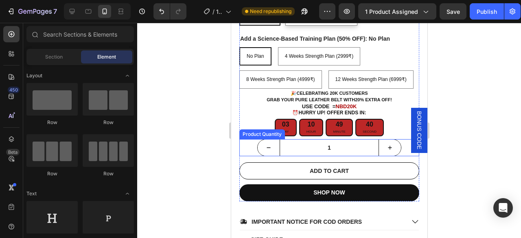
click at [252, 149] on div "1" at bounding box center [329, 147] width 180 height 17
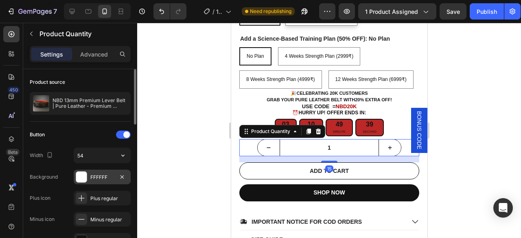
scroll to position [41, 0]
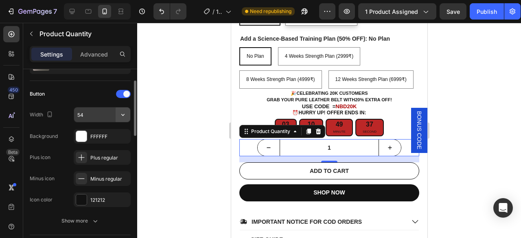
click at [123, 114] on icon "button" at bounding box center [123, 115] width 8 height 8
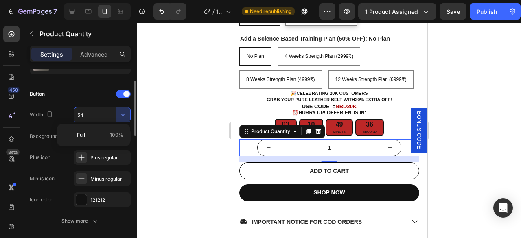
click at [99, 116] on input "54" at bounding box center [102, 115] width 56 height 15
type input "4"
type input "3"
click at [50, 137] on div "Background" at bounding box center [44, 136] width 28 height 7
type input "54"
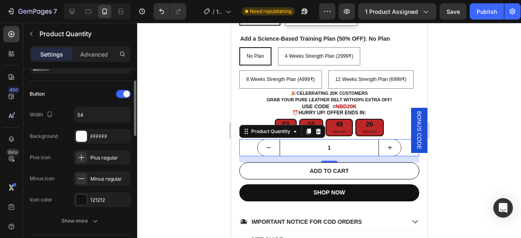
scroll to position [81, 0]
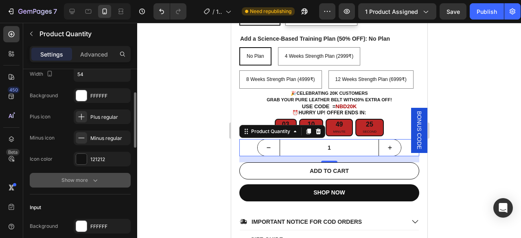
click at [82, 173] on button "Show more" at bounding box center [80, 180] width 101 height 15
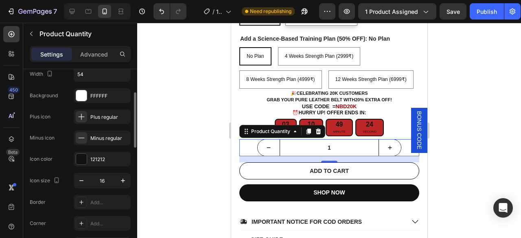
scroll to position [122, 0]
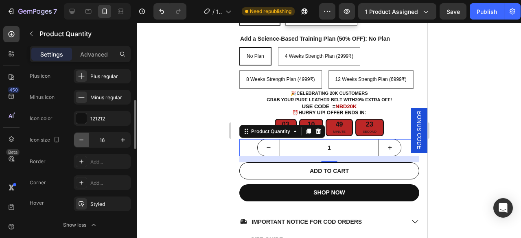
click at [81, 137] on icon "button" at bounding box center [81, 140] width 8 height 8
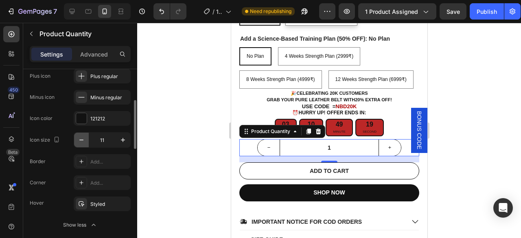
click at [81, 137] on icon "button" at bounding box center [81, 140] width 8 height 8
click at [103, 137] on input "7" at bounding box center [102, 140] width 27 height 15
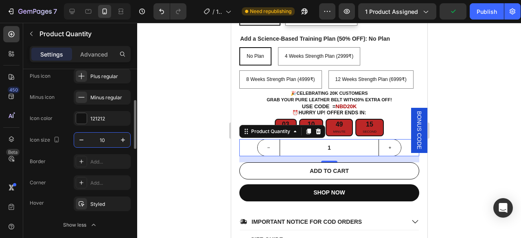
type input "1"
click at [103, 137] on input "1" at bounding box center [102, 140] width 27 height 15
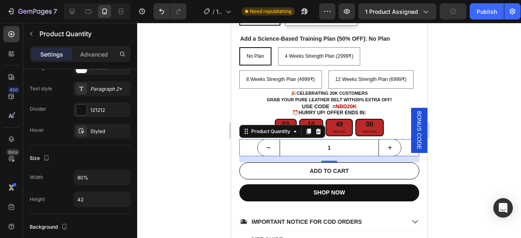
scroll to position [407, 0]
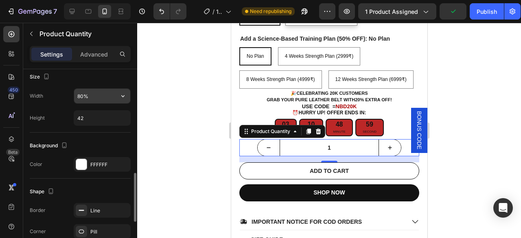
type input "16"
click at [99, 92] on input "80%" at bounding box center [102, 96] width 56 height 15
click at [126, 93] on icon "button" at bounding box center [123, 96] width 8 height 8
click at [108, 89] on input "80%" at bounding box center [102, 96] width 56 height 15
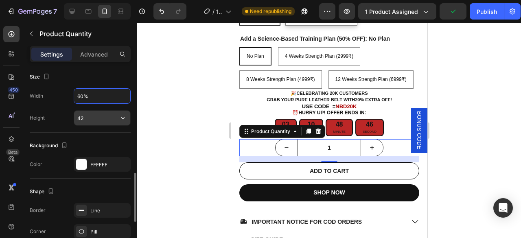
type input "60%"
click at [89, 119] on input "42" at bounding box center [102, 118] width 56 height 15
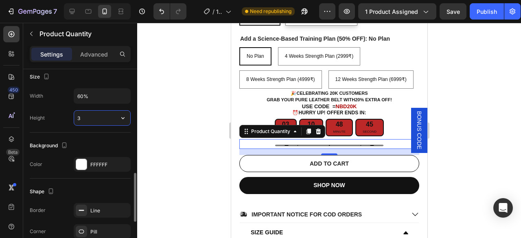
type input "35"
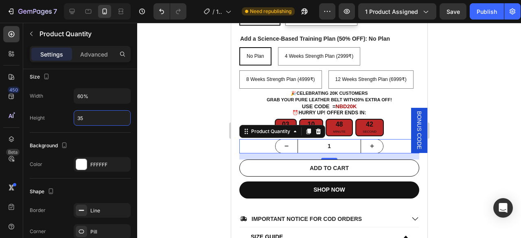
click at [165, 137] on div at bounding box center [329, 130] width 384 height 215
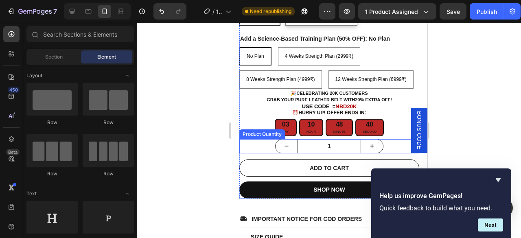
click at [384, 141] on div "1" at bounding box center [329, 146] width 180 height 14
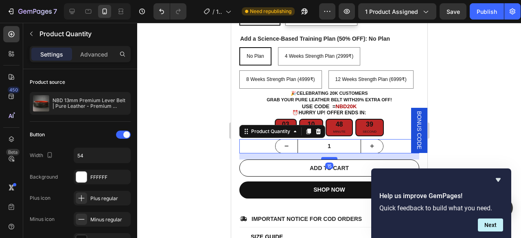
click at [327, 158] on div at bounding box center [329, 158] width 16 height 2
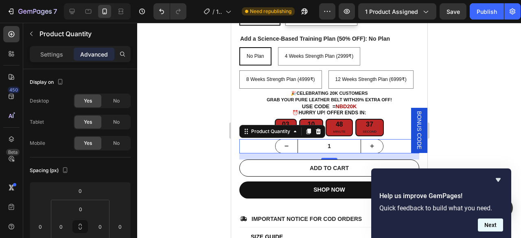
click at [498, 225] on button "Next" at bounding box center [490, 225] width 25 height 13
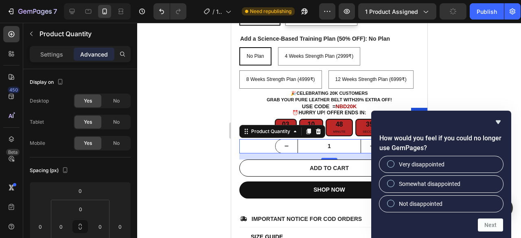
click at [498, 75] on div at bounding box center [329, 130] width 384 height 215
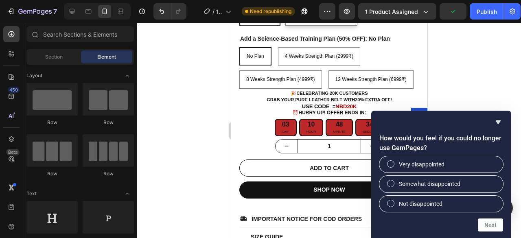
click at [500, 122] on icon "Hide survey" at bounding box center [498, 123] width 5 height 4
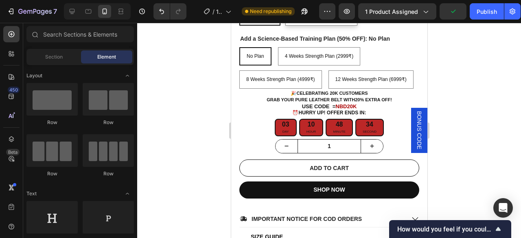
click at [476, 79] on div at bounding box center [329, 130] width 384 height 215
click at [484, 17] on button "Publish" at bounding box center [487, 11] width 34 height 16
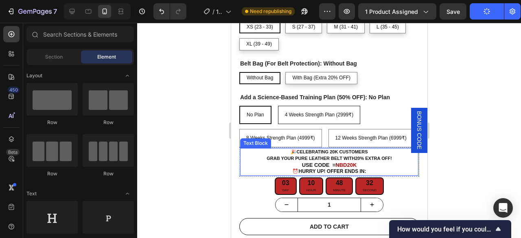
scroll to position [285, 0]
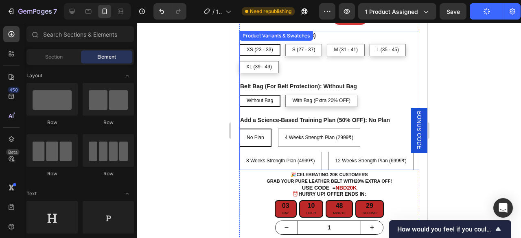
click at [272, 140] on div "No Plan No Plan No Plan 4 Weeks Strength Plan (2999₹) 4 Weeks Strength Plan (29…" at bounding box center [329, 150] width 180 height 42
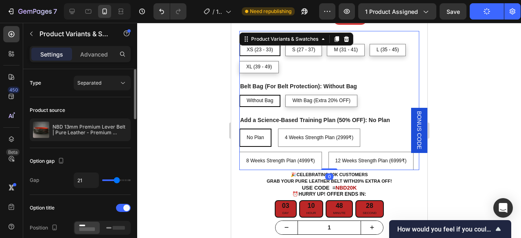
scroll to position [41, 0]
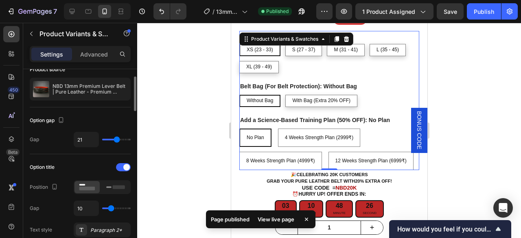
type input "18"
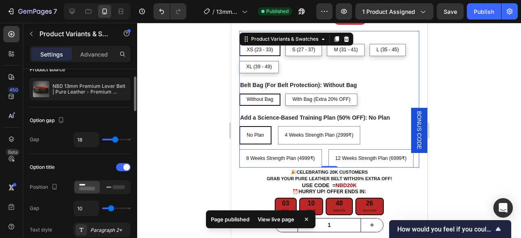
type input "16"
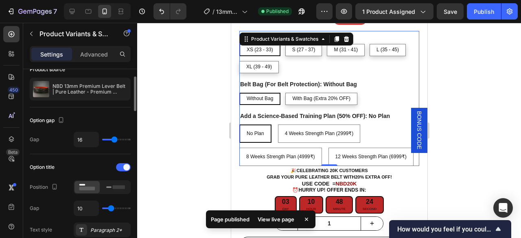
type input "15"
type input "14"
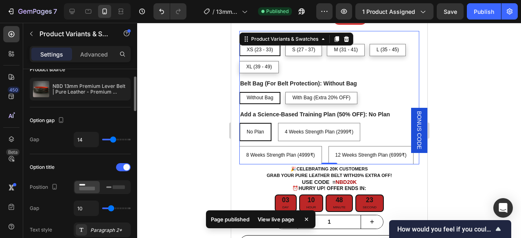
type input "12"
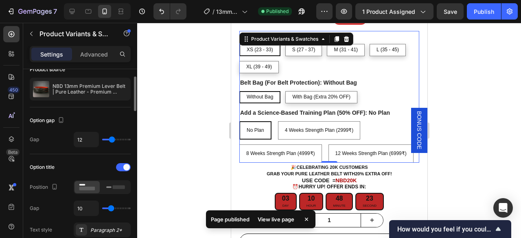
type input "11"
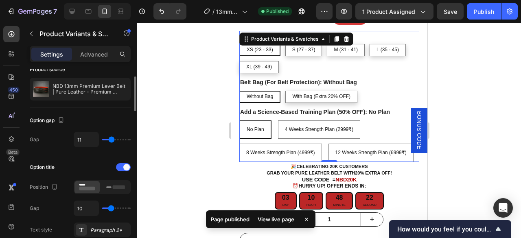
type input "10"
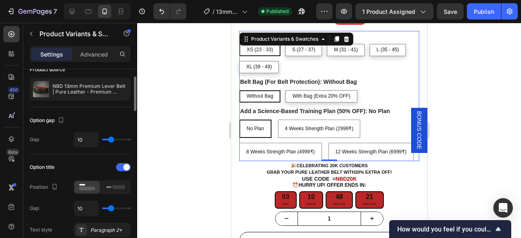
drag, startPoint x: 115, startPoint y: 139, endPoint x: 111, endPoint y: 139, distance: 4.5
type input "10"
click at [111, 139] on input "range" at bounding box center [116, 140] width 29 height 2
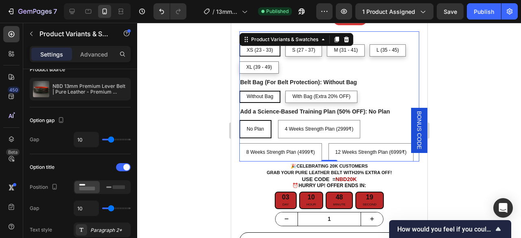
scroll to position [285, 0]
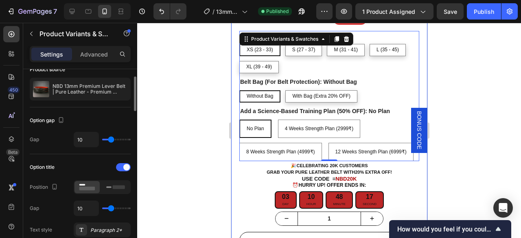
type input "2"
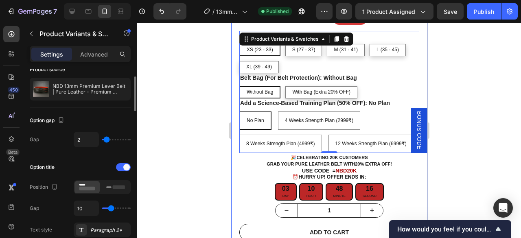
type input "0"
type input "2"
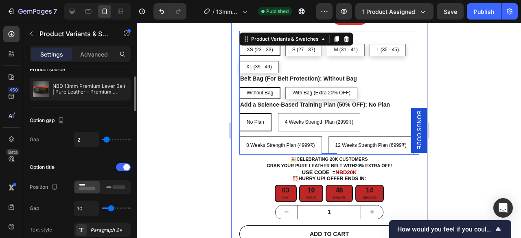
type input "3"
type input "4"
type input "5"
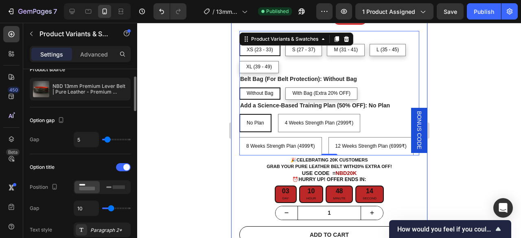
type input "5"
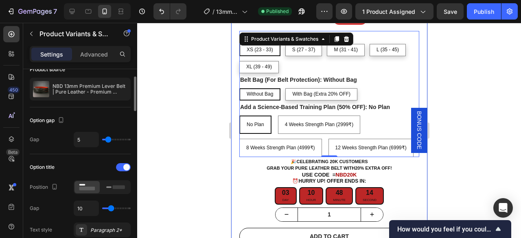
type input "6"
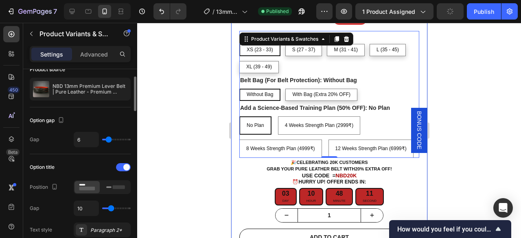
type input "6"
click at [108, 141] on input "range" at bounding box center [116, 140] width 29 height 2
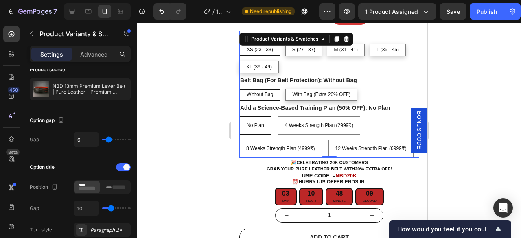
click at [360, 123] on div "No Plan No Plan No Plan 4 Weeks Strength Plan (2999₹) 4 Weeks Strength Plan (29…" at bounding box center [329, 137] width 180 height 42
click at [336, 123] on span "4 Weeks Strength Plan (2999₹)" at bounding box center [319, 126] width 69 height 6
click at [278, 116] on input "4 Weeks Strength Plan (2999₹) 4 Weeks Strength Plan (2999₹) 4 Weeks Strength Pl…" at bounding box center [277, 116] width 0 height 0
radio input "true"
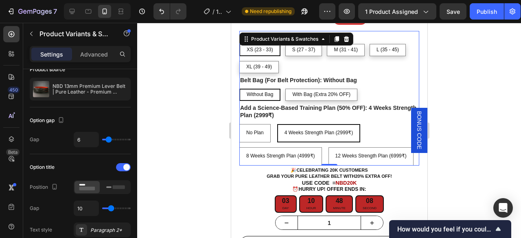
click at [273, 124] on div "No Plan No Plan No Plan 4 Weeks Strength Plan (2999₹) 4 Weeks Strength Plan (29…" at bounding box center [329, 145] width 180 height 42
click at [274, 112] on legend "Add a Science-Based Training Plan (50% OFF): 4 Weeks Strength Plan (2999₹)" at bounding box center [329, 111] width 180 height 16
click at [261, 133] on span "No Plan" at bounding box center [255, 133] width 18 height 6
click at [239, 124] on input "No Plan No Plan No Plan" at bounding box center [239, 124] width 0 height 0
radio input "true"
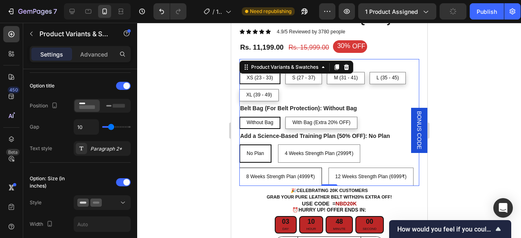
scroll to position [244, 0]
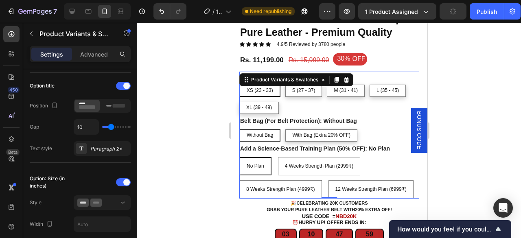
click at [224, 117] on div at bounding box center [329, 130] width 384 height 215
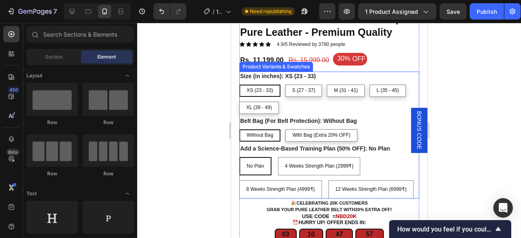
click at [375, 131] on div "Without Bag Without Bag Without Bag With Bag (Extra 20% OFF) With Bag (Extra 20…" at bounding box center [329, 136] width 180 height 12
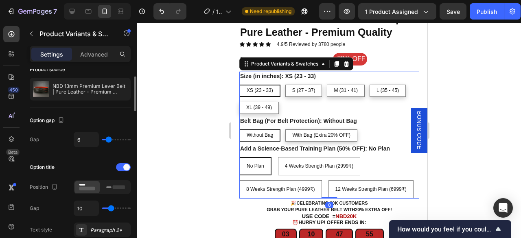
scroll to position [81, 0]
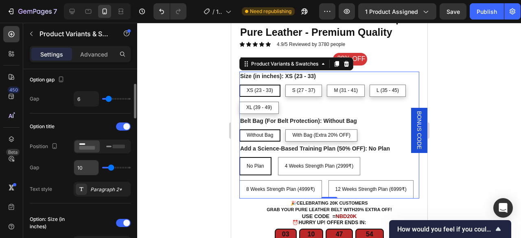
click at [87, 167] on input "10" at bounding box center [86, 167] width 24 height 15
type input "6"
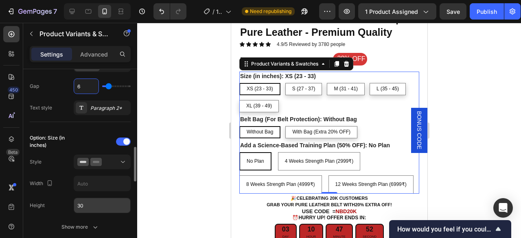
scroll to position [204, 0]
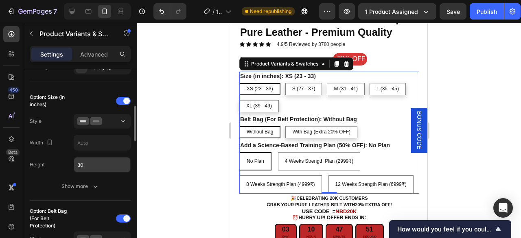
type input "6"
click at [98, 166] on input "30" at bounding box center [102, 165] width 56 height 15
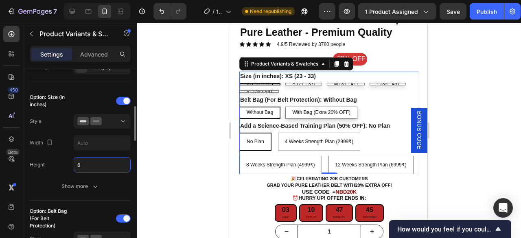
type input "30"
type input "10"
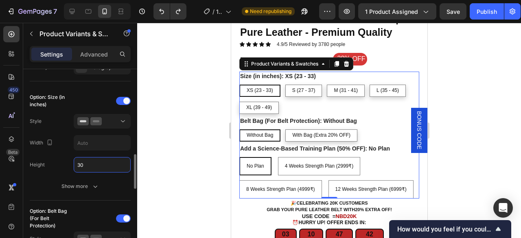
scroll to position [244, 0]
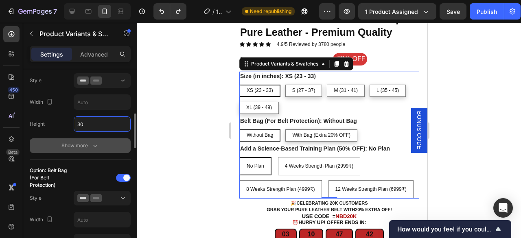
click at [70, 145] on div "Show more" at bounding box center [80, 146] width 38 height 8
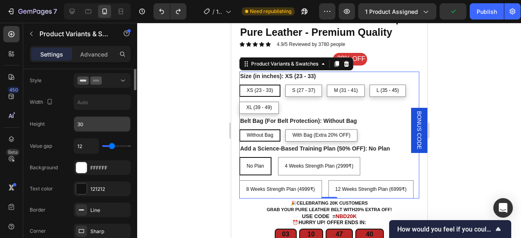
scroll to position [204, 0]
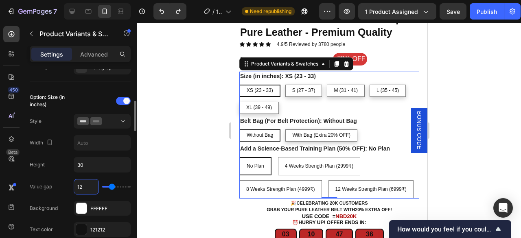
click at [86, 187] on input "12" at bounding box center [86, 187] width 24 height 15
type input "6"
click at [86, 187] on input "6" at bounding box center [86, 187] width 24 height 15
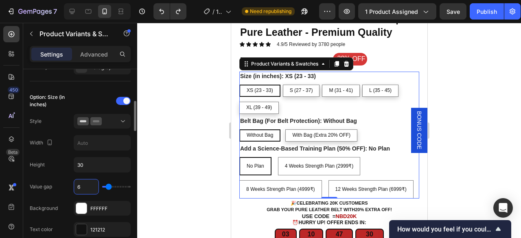
click at [86, 187] on input "6" at bounding box center [86, 187] width 24 height 15
type input "1"
type input "10"
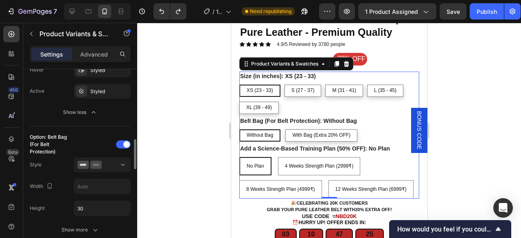
scroll to position [529, 0]
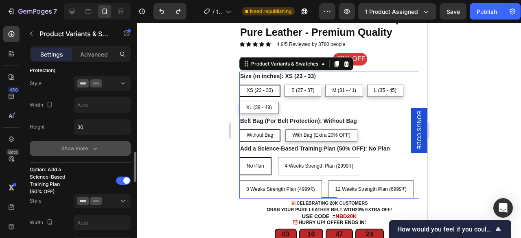
type input "10"
click at [83, 145] on div "Show more" at bounding box center [80, 149] width 38 height 8
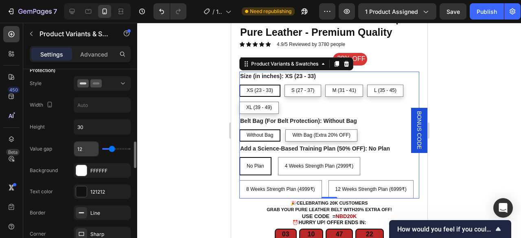
click at [93, 147] on input "12" at bounding box center [86, 149] width 24 height 15
type input "6"
drag, startPoint x: 79, startPoint y: 144, endPoint x: 64, endPoint y: 152, distance: 17.1
click at [64, 152] on div "Value gap 6" at bounding box center [80, 148] width 101 height 15
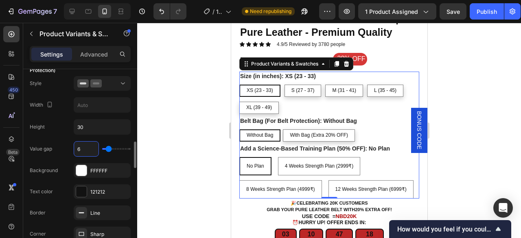
type input "1"
type input "10"
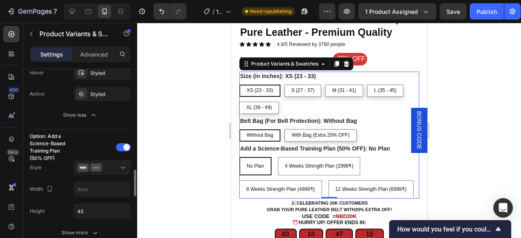
scroll to position [815, 0]
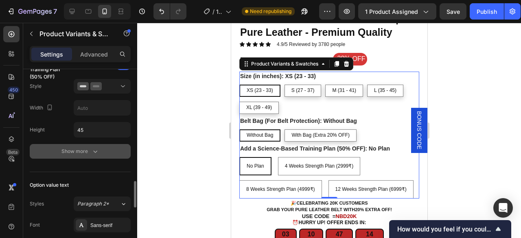
type input "10"
click at [72, 147] on div "Show more" at bounding box center [80, 151] width 38 height 8
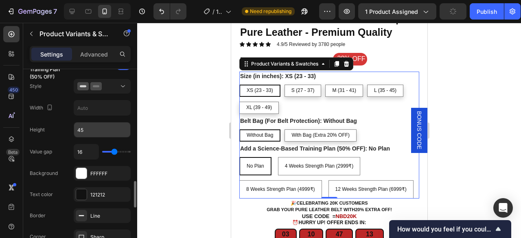
click at [87, 127] on input "45" at bounding box center [102, 130] width 56 height 15
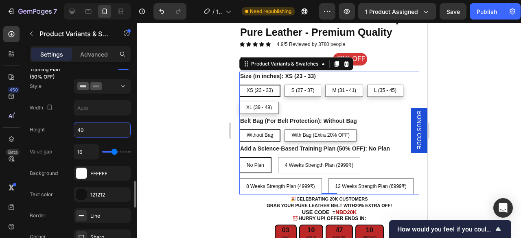
type input "4"
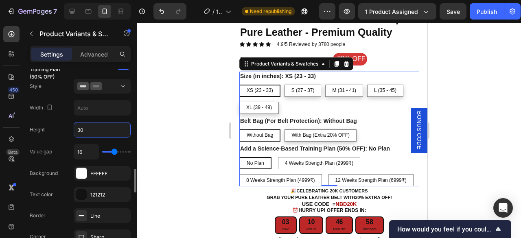
scroll to position [855, 0]
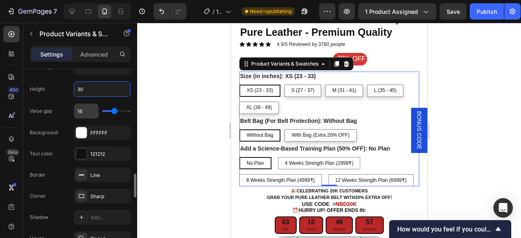
type input "30"
click at [92, 106] on input "16" at bounding box center [86, 111] width 24 height 15
type input "1"
type input "12"
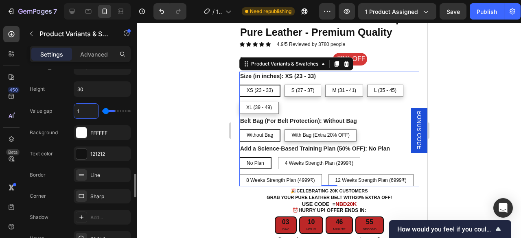
type input "12"
type input "1"
type input "10"
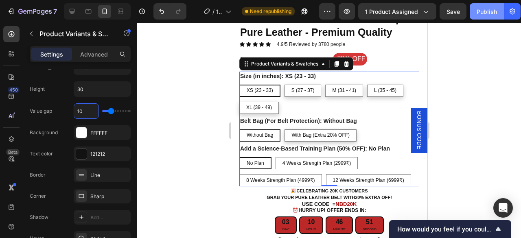
type input "10"
click at [488, 13] on div "Publish" at bounding box center [487, 11] width 20 height 9
click at [463, 140] on div at bounding box center [329, 130] width 384 height 215
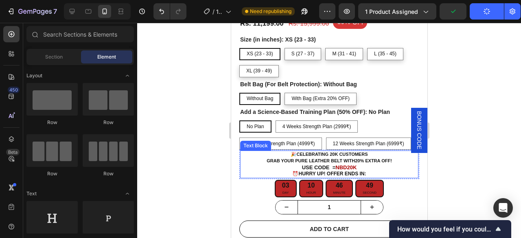
scroll to position [285, 0]
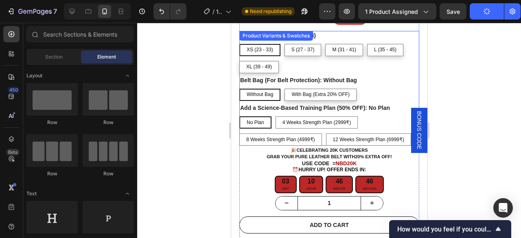
click at [322, 133] on div "No Plan No Plan No Plan 4 Weeks Strength Plan (2999₹) 4 Weeks Strength Plan (29…" at bounding box center [329, 130] width 180 height 29
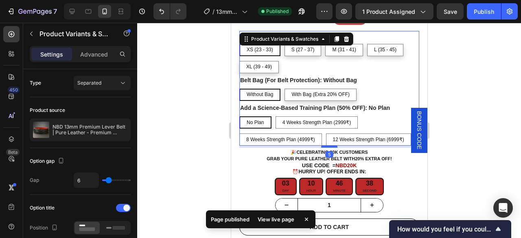
drag, startPoint x: 326, startPoint y: 144, endPoint x: 452, endPoint y: 199, distance: 137.1
click at [326, 146] on div at bounding box center [329, 146] width 16 height 2
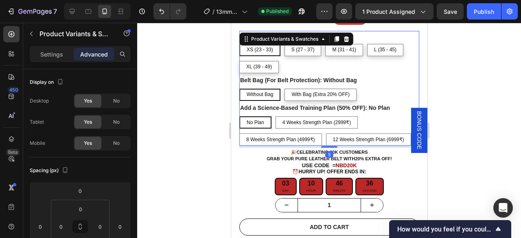
click at [193, 184] on div at bounding box center [329, 130] width 384 height 215
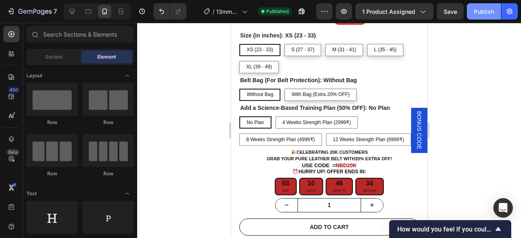
click at [481, 9] on div "Publish" at bounding box center [484, 11] width 20 height 9
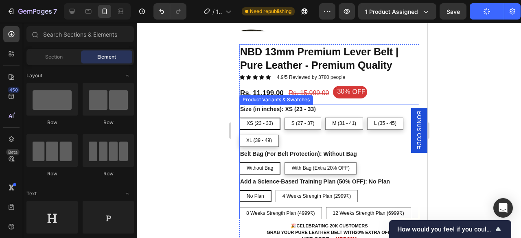
scroll to position [204, 0]
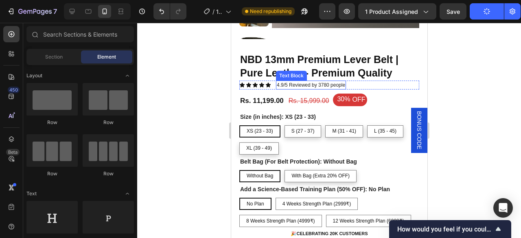
click at [326, 83] on p "4.9/5 Reviewed by 3780 people" at bounding box center [311, 84] width 68 height 7
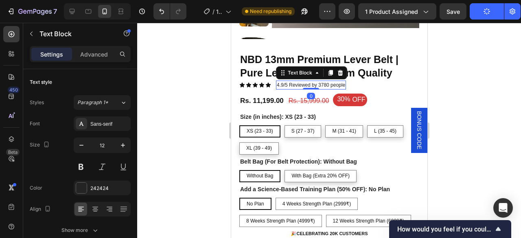
click at [323, 84] on p "4.9/5 Reviewed by 3780 people" at bounding box center [311, 84] width 68 height 7
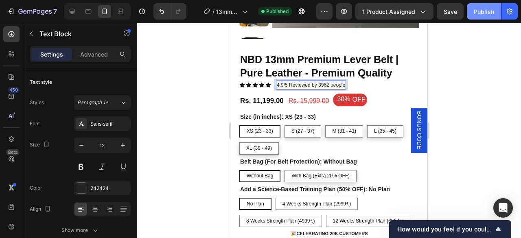
click at [474, 15] on button "Publish" at bounding box center [484, 11] width 34 height 16
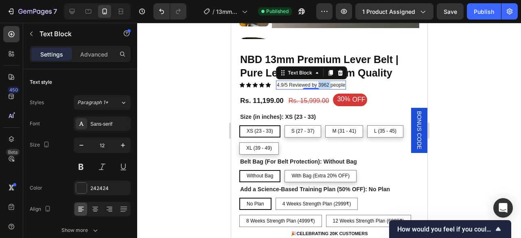
click at [327, 85] on p "4.9/5 Reviewed by 3962 people" at bounding box center [311, 84] width 68 height 7
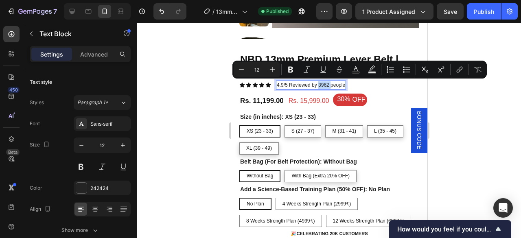
click at [327, 85] on p "4.9/5 Reviewed by 3962 people" at bounding box center [311, 84] width 68 height 7
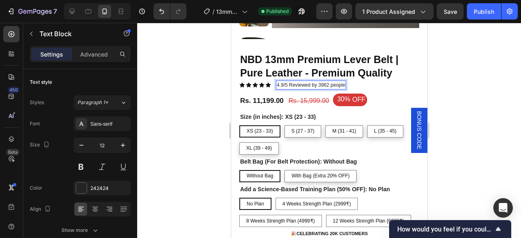
click at [327, 85] on p "4.9/5 Reviewed by 3962 people" at bounding box center [311, 84] width 68 height 7
click at [479, 78] on div at bounding box center [329, 130] width 384 height 215
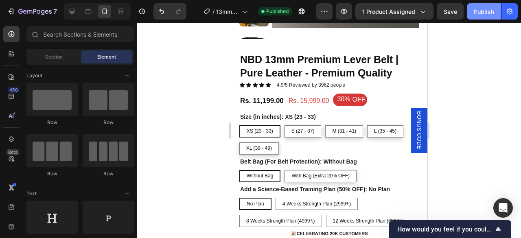
click at [487, 9] on div "Publish" at bounding box center [484, 11] width 20 height 9
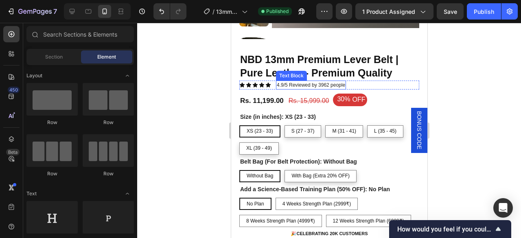
click at [327, 87] on p "4.9/5 Reviewed by 3962 people" at bounding box center [311, 84] width 68 height 7
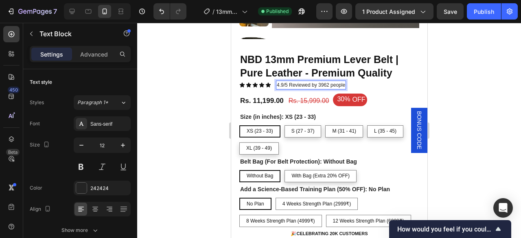
click at [326, 85] on p "4.9/5 Reviewed by 3962 people" at bounding box center [311, 84] width 68 height 7
click at [481, 9] on div "Publish" at bounding box center [484, 11] width 20 height 9
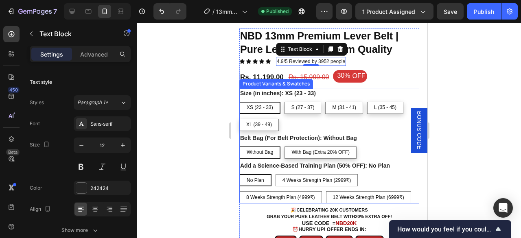
scroll to position [244, 0]
